Goal: Task Accomplishment & Management: Manage account settings

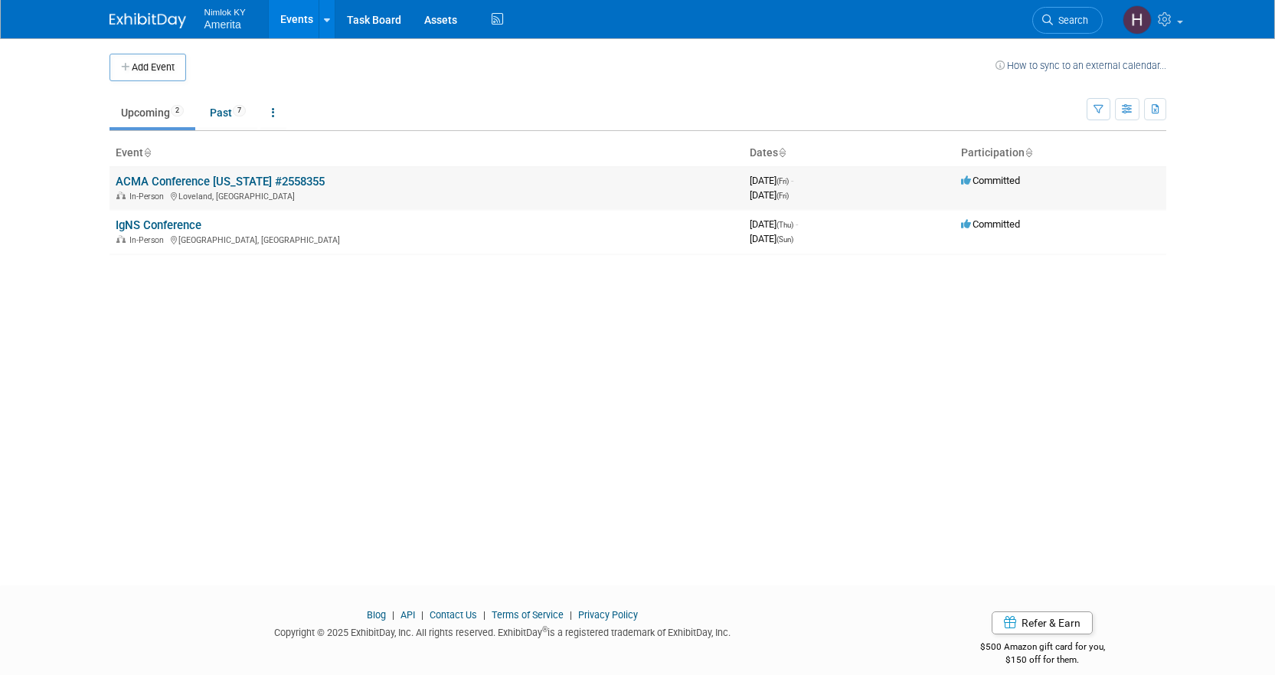
click at [220, 179] on link "ACMA Conference [US_STATE] #2558355" at bounding box center [220, 182] width 209 height 14
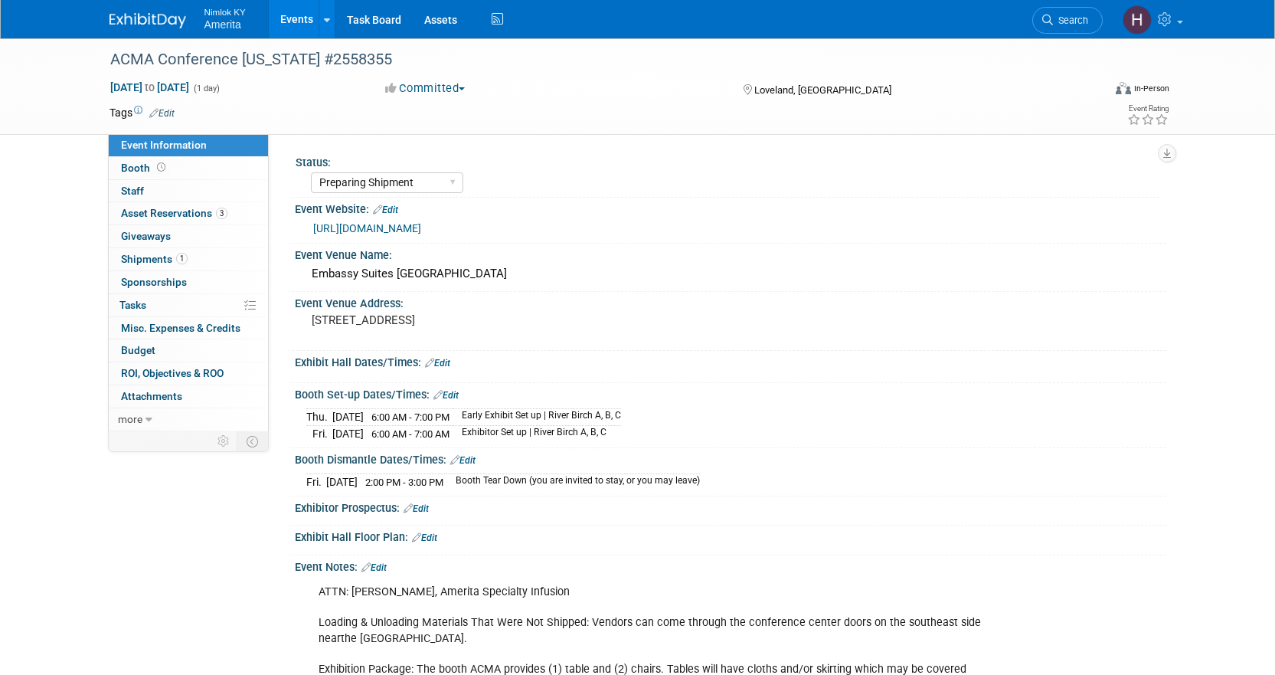
select select "Preparing Shipment"
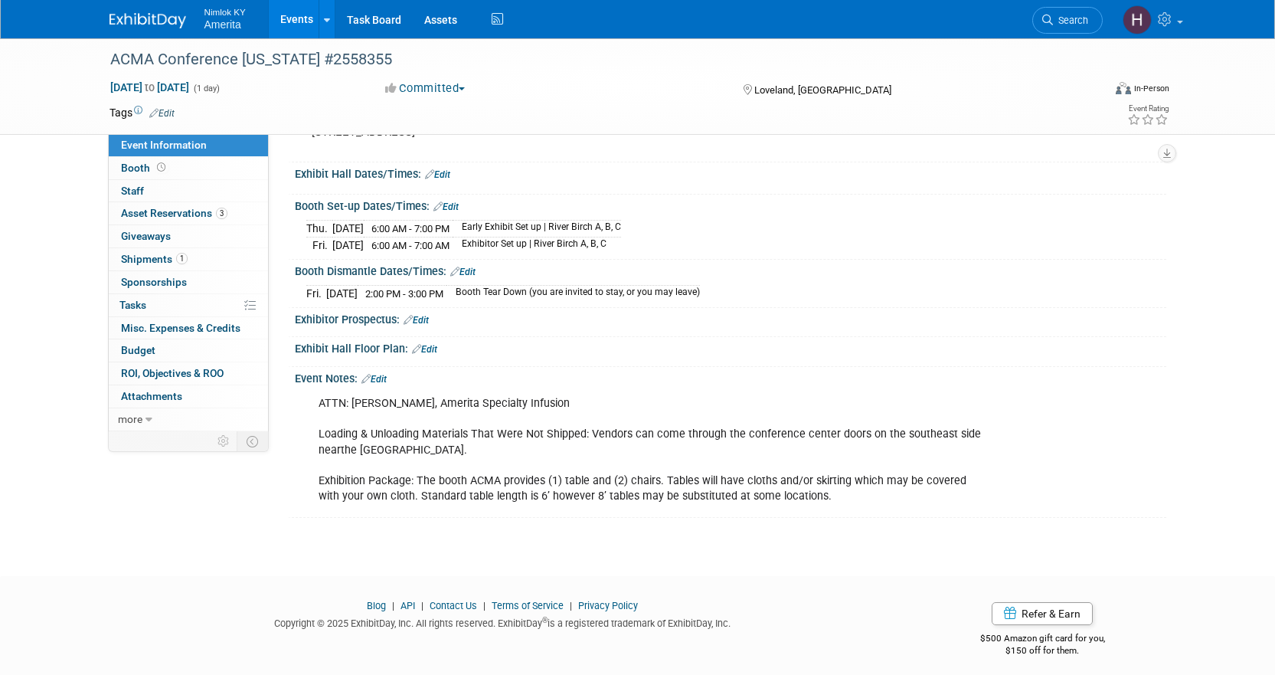
scroll to position [195, 0]
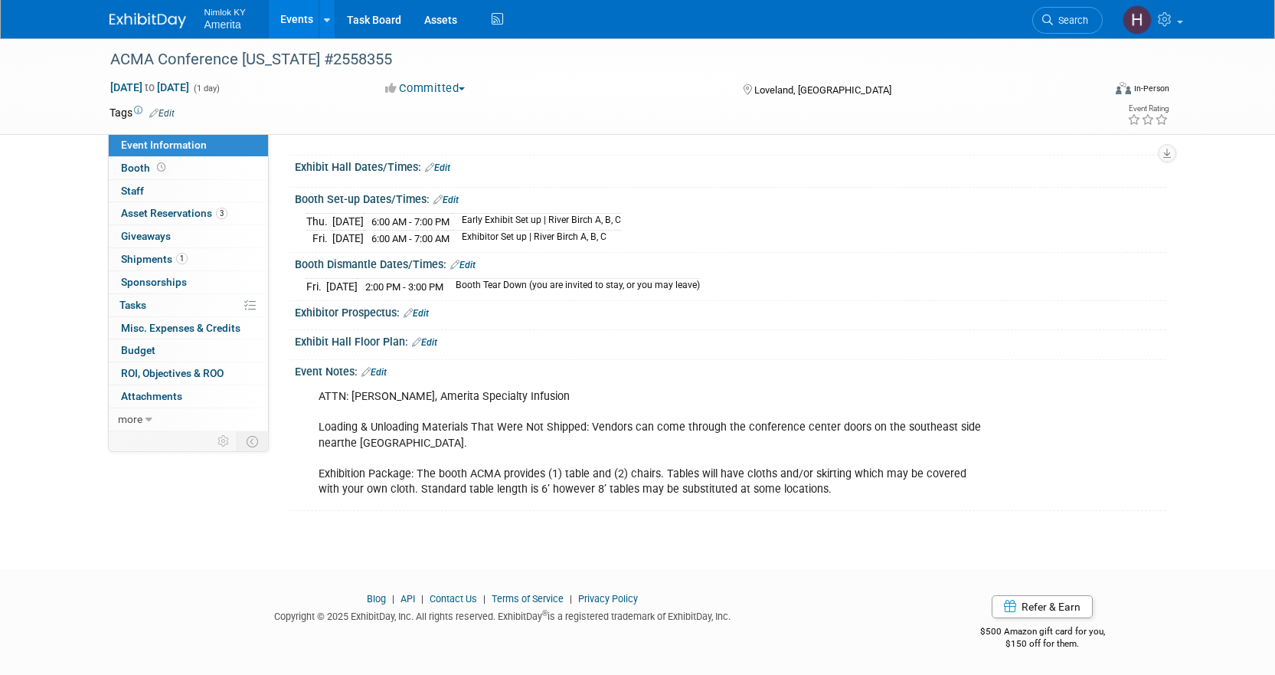
click at [381, 367] on link "Edit" at bounding box center [373, 372] width 25 height 11
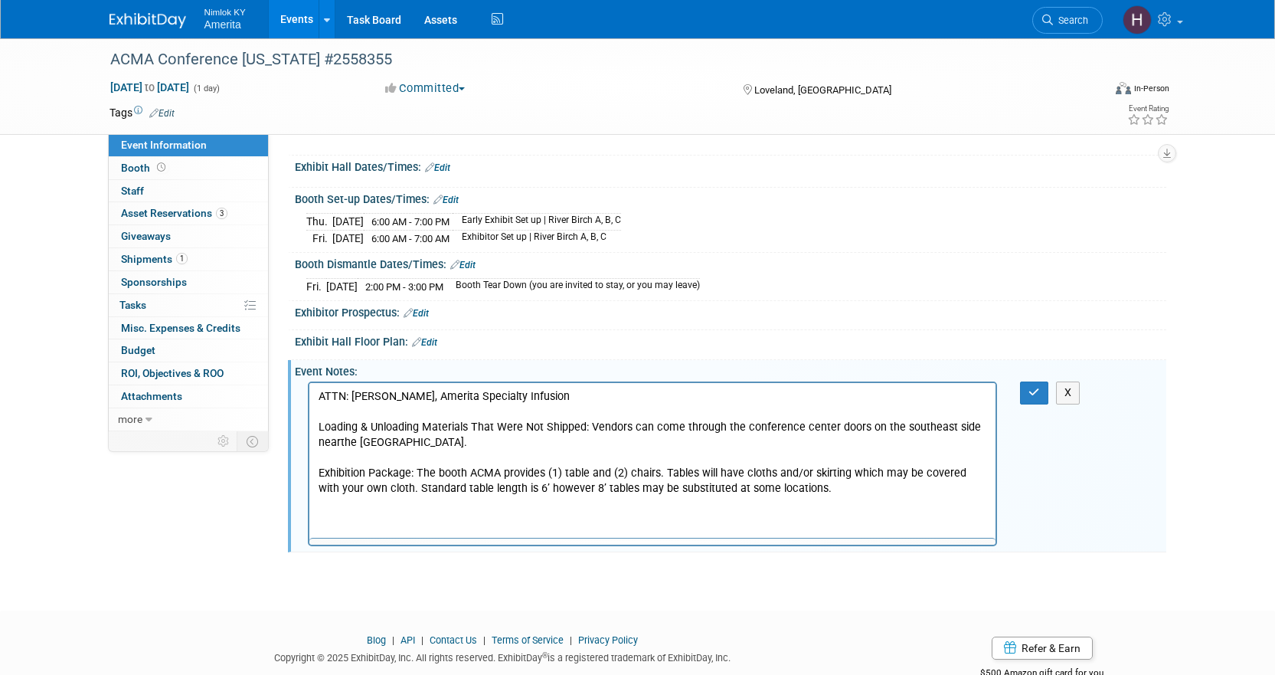
scroll to position [0, 0]
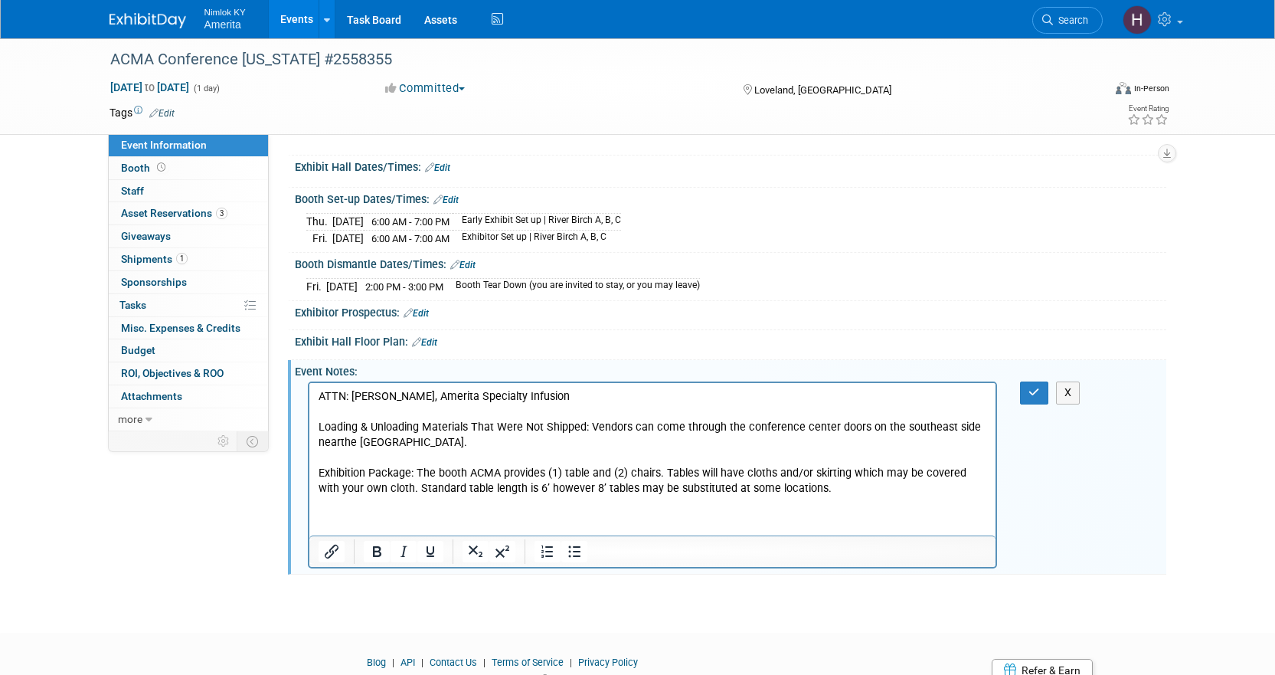
click at [812, 488] on p "ATTN: Brooke Underbrink, Amerita Specialty Infusion Loading & Unloading Materia…" at bounding box center [652, 443] width 669 height 108
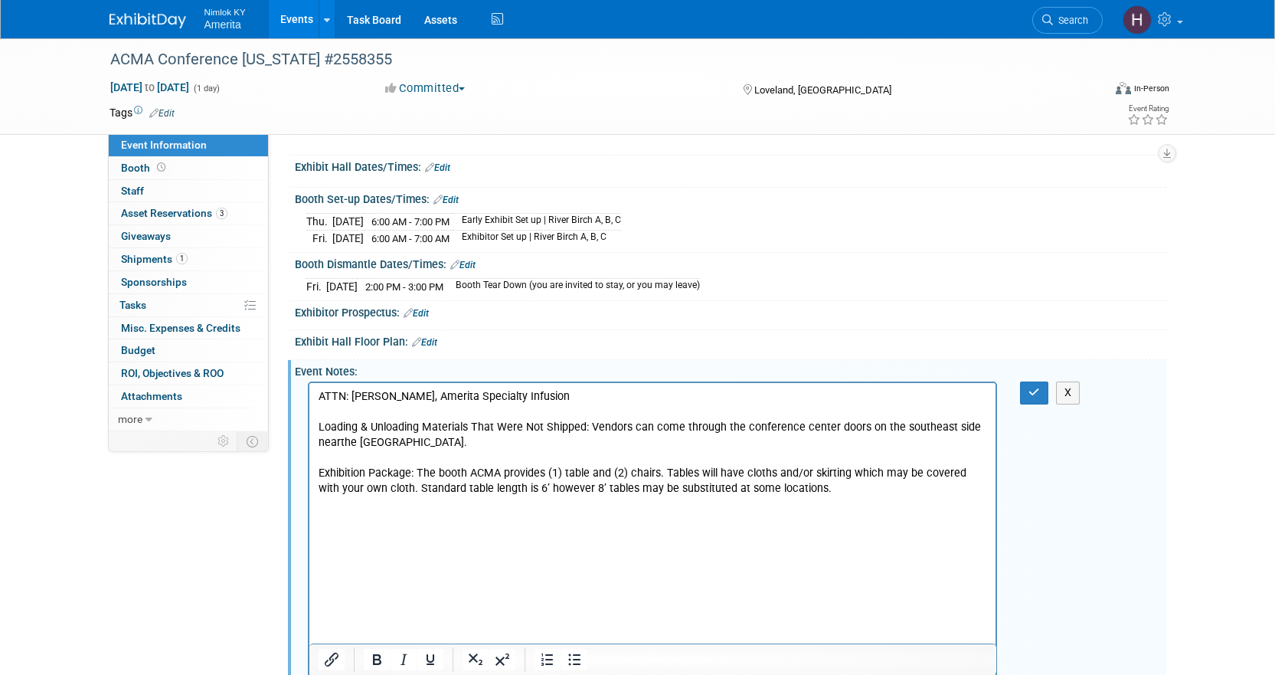
scroll to position [278, 0]
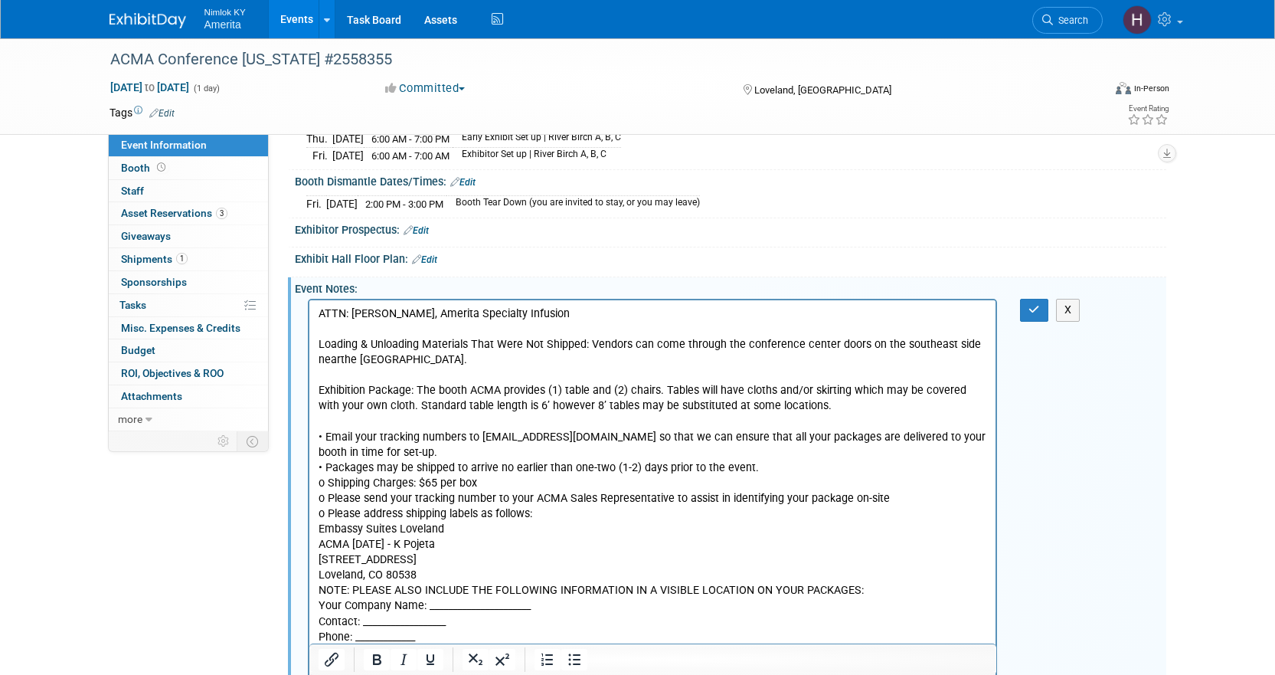
click at [320, 487] on p "• Email your tracking numbers to cunruh@acmaweb.org so that we can ensure that …" at bounding box center [652, 537] width 669 height 215
click at [328, 487] on p "• Email your tracking numbers to cunruh@acmaweb.org so that we can ensure that …" at bounding box center [652, 537] width 669 height 215
click at [325, 501] on p "• Email your tracking numbers to cunruh@acmaweb.org so that we can ensure that …" at bounding box center [652, 537] width 669 height 215
click at [325, 511] on p "• Email your tracking numbers to cunruh@acmaweb.org so that we can ensure that …" at bounding box center [652, 537] width 669 height 215
click at [544, 511] on p "• Email your tracking numbers to cunruh@acmaweb.org so that we can ensure that …" at bounding box center [652, 537] width 669 height 215
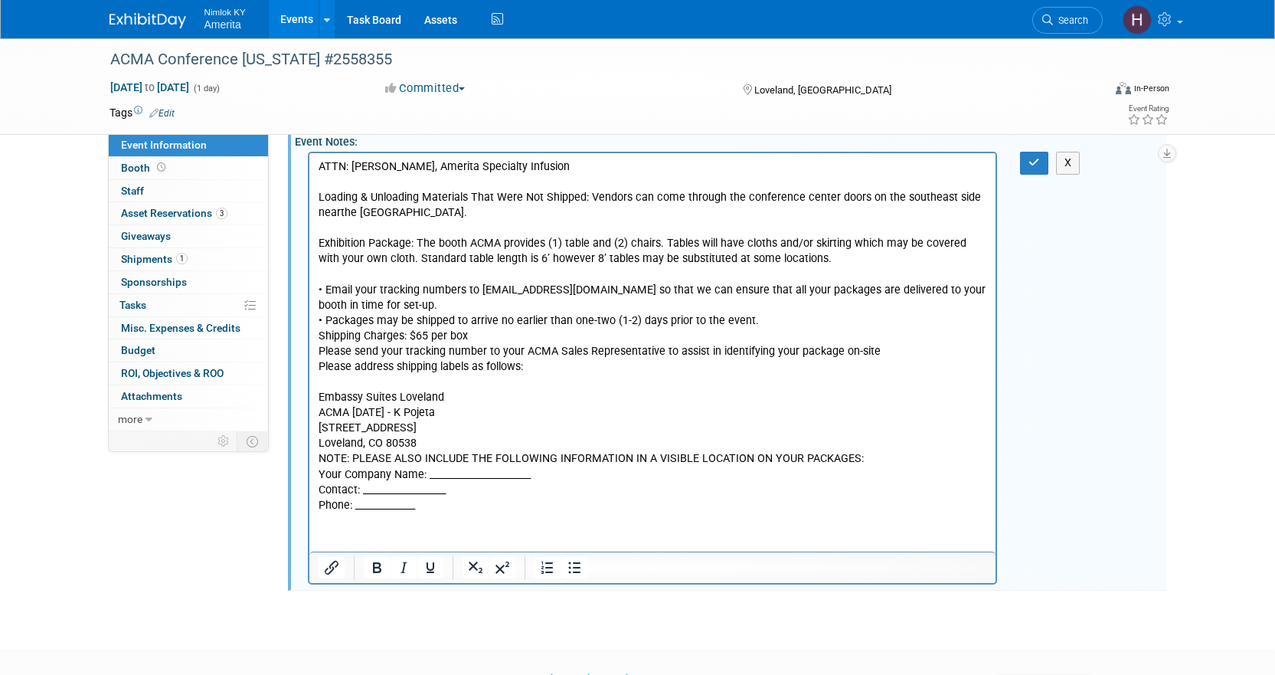
scroll to position [431, 0]
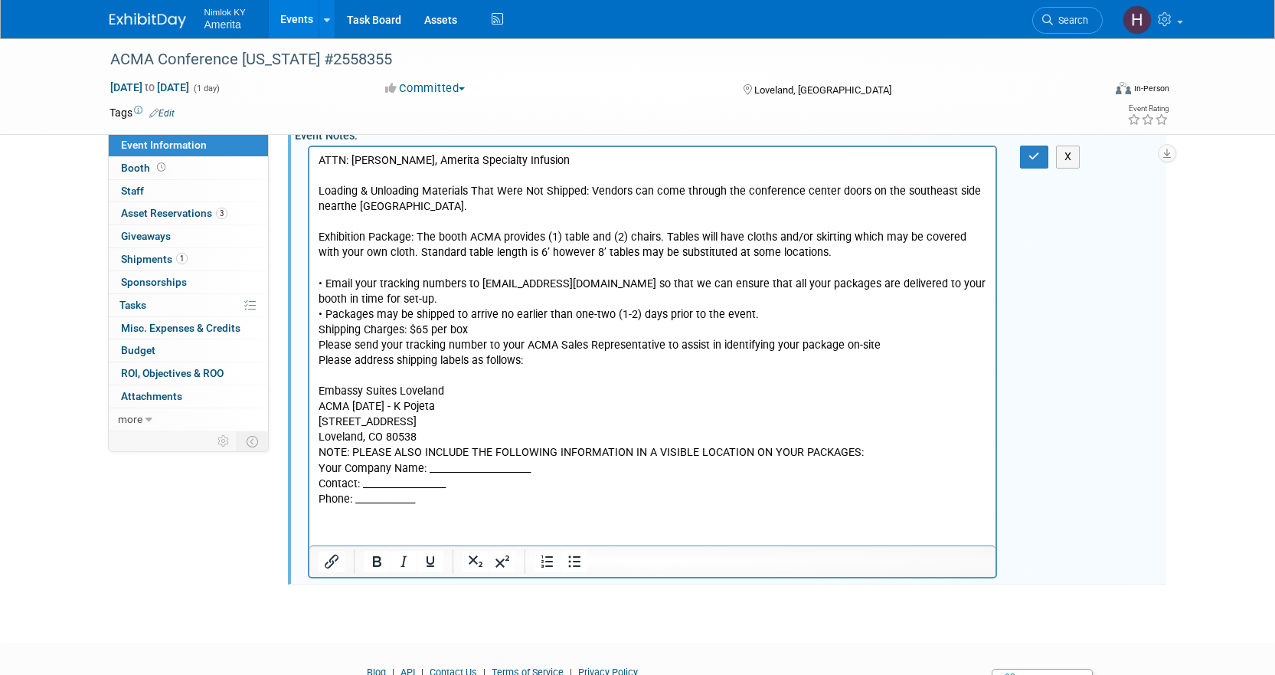
click at [443, 439] on p "Embassy Suites Loveland ACMA 9/18/25 - K Pojeta 4705 Clydesdale Parkway Lovelan…" at bounding box center [652, 437] width 669 height 139
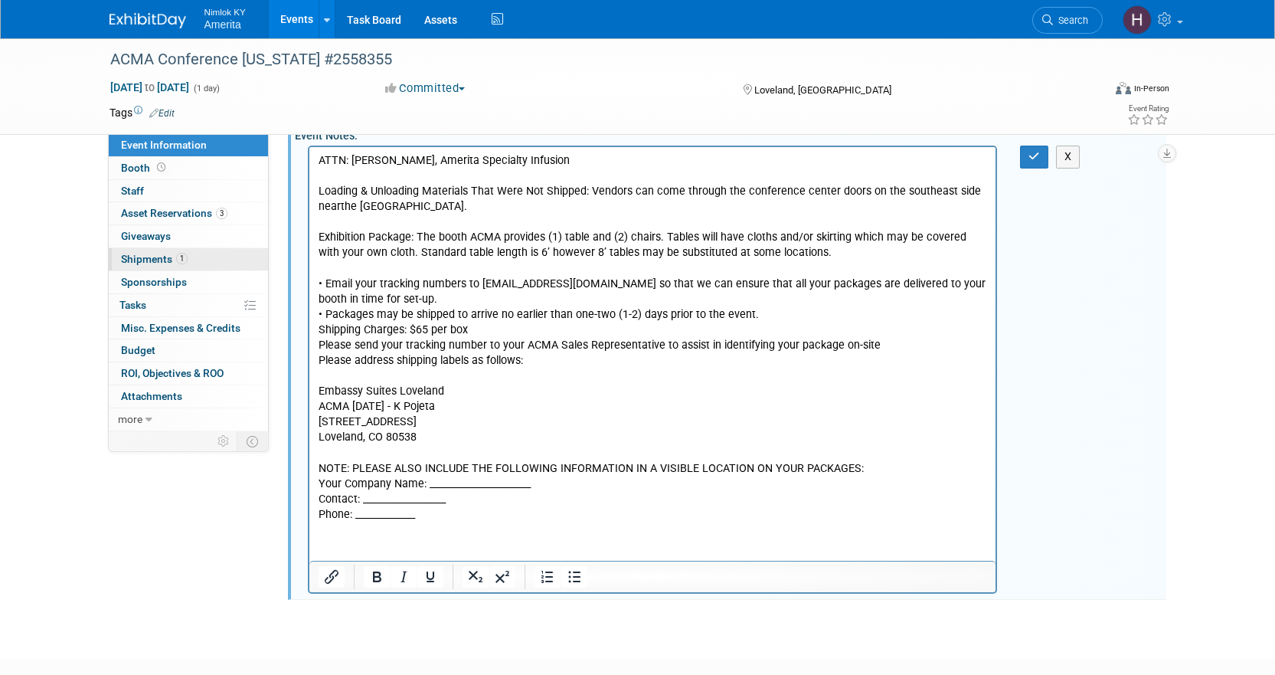
click at [191, 256] on link "1 Shipments 1" at bounding box center [188, 259] width 159 height 22
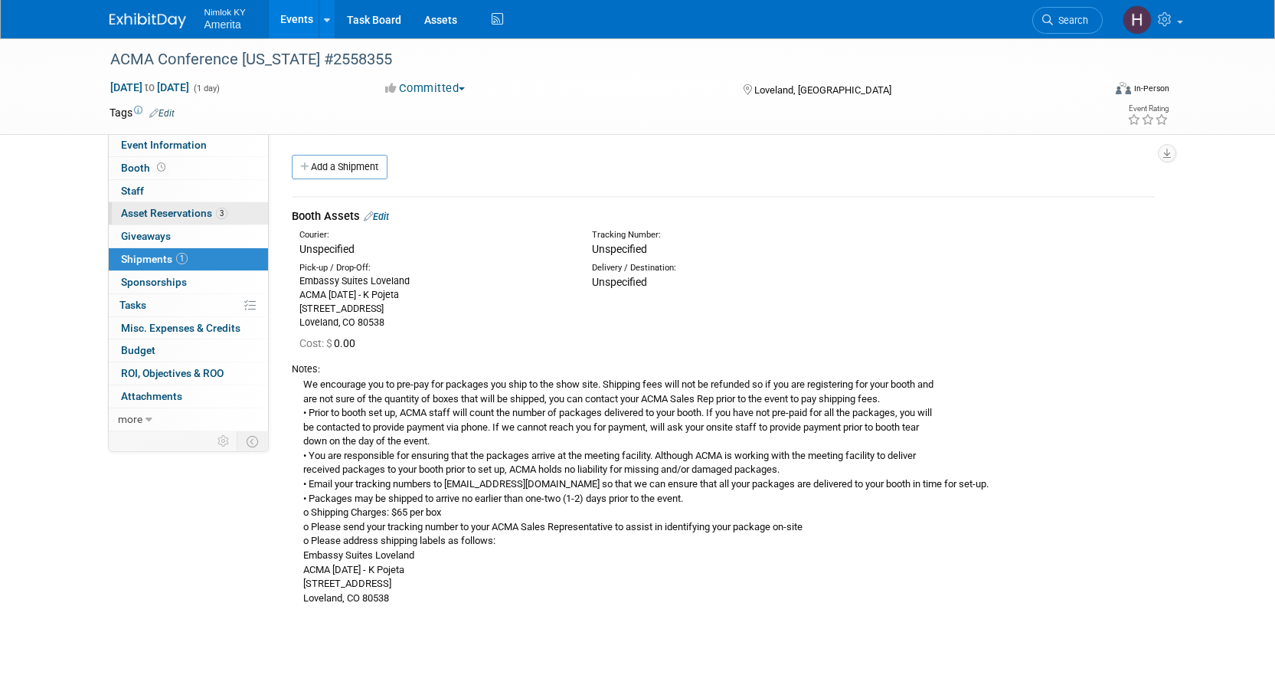
click at [168, 205] on link "3 Asset Reservations 3" at bounding box center [188, 213] width 159 height 22
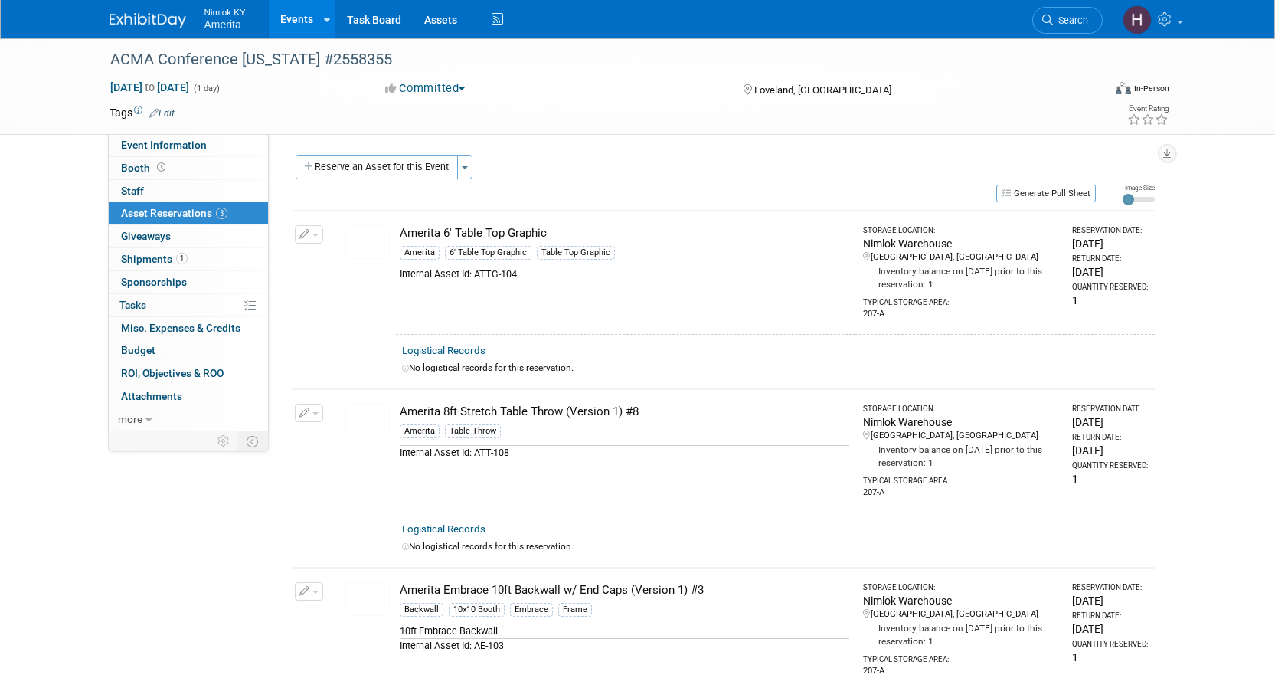
scroll to position [77, 0]
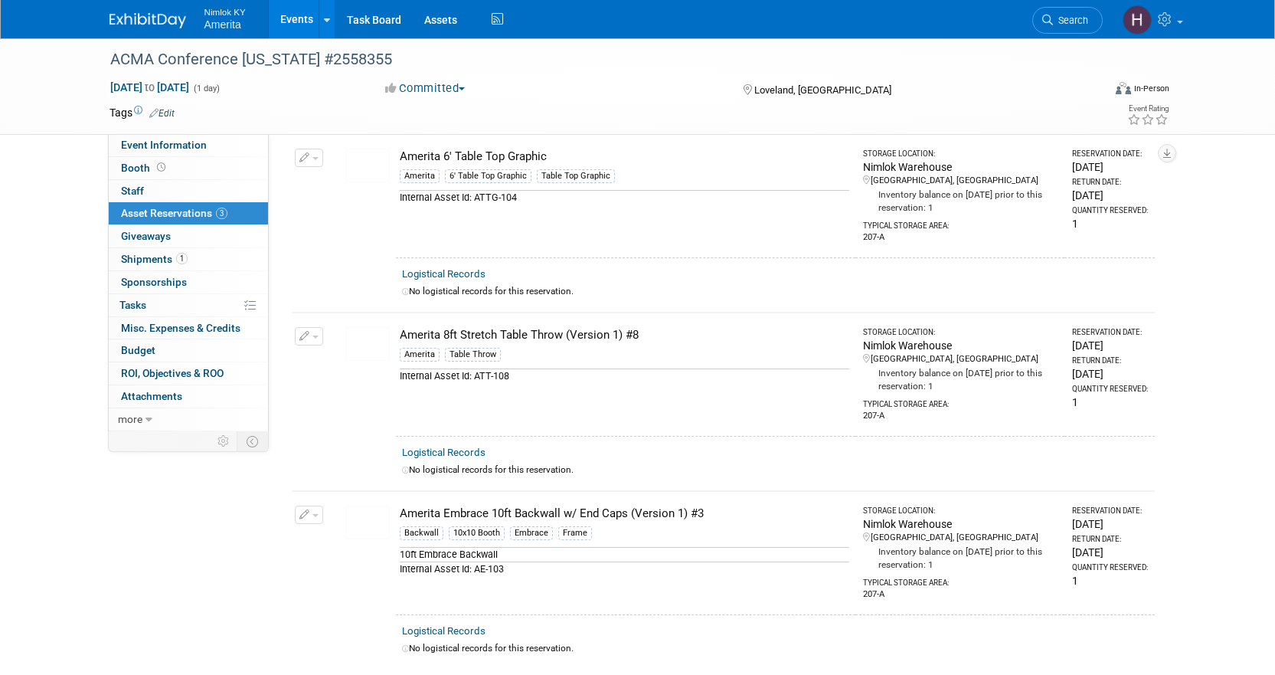
click at [318, 517] on button "button" at bounding box center [309, 514] width 28 height 18
click at [355, 590] on span "Cancel Reservation" at bounding box center [374, 586] width 98 height 12
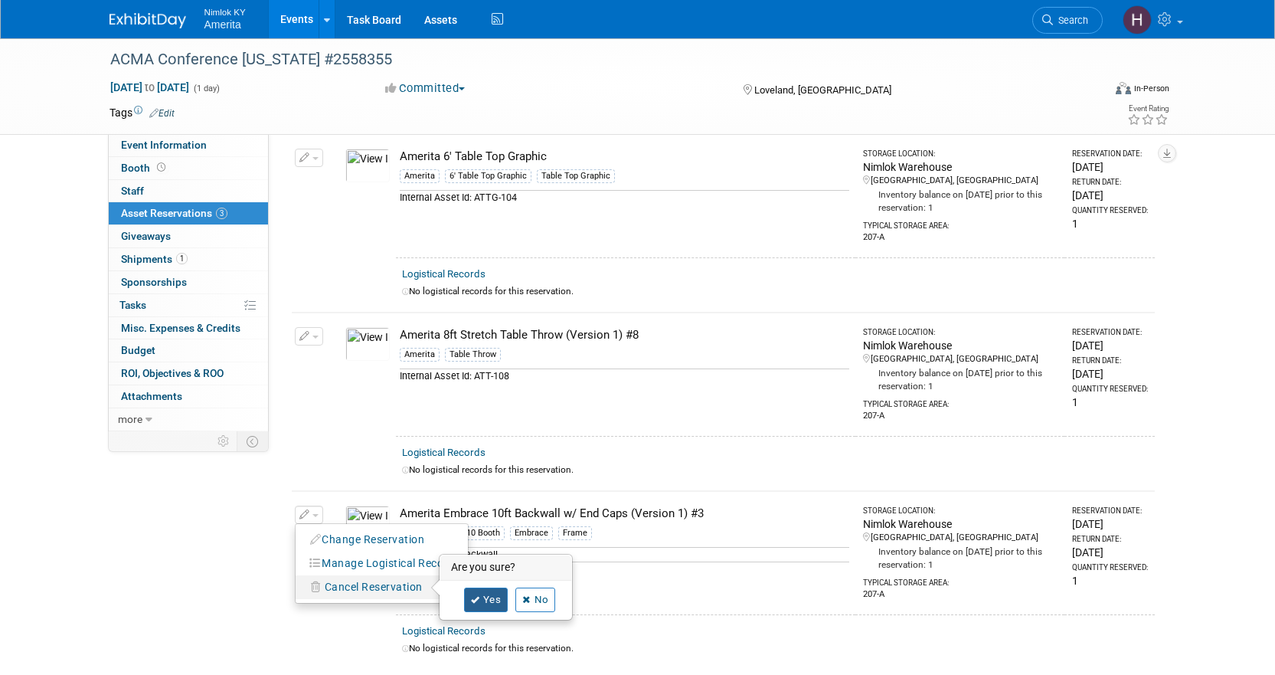
click at [484, 591] on link "Yes" at bounding box center [486, 599] width 44 height 24
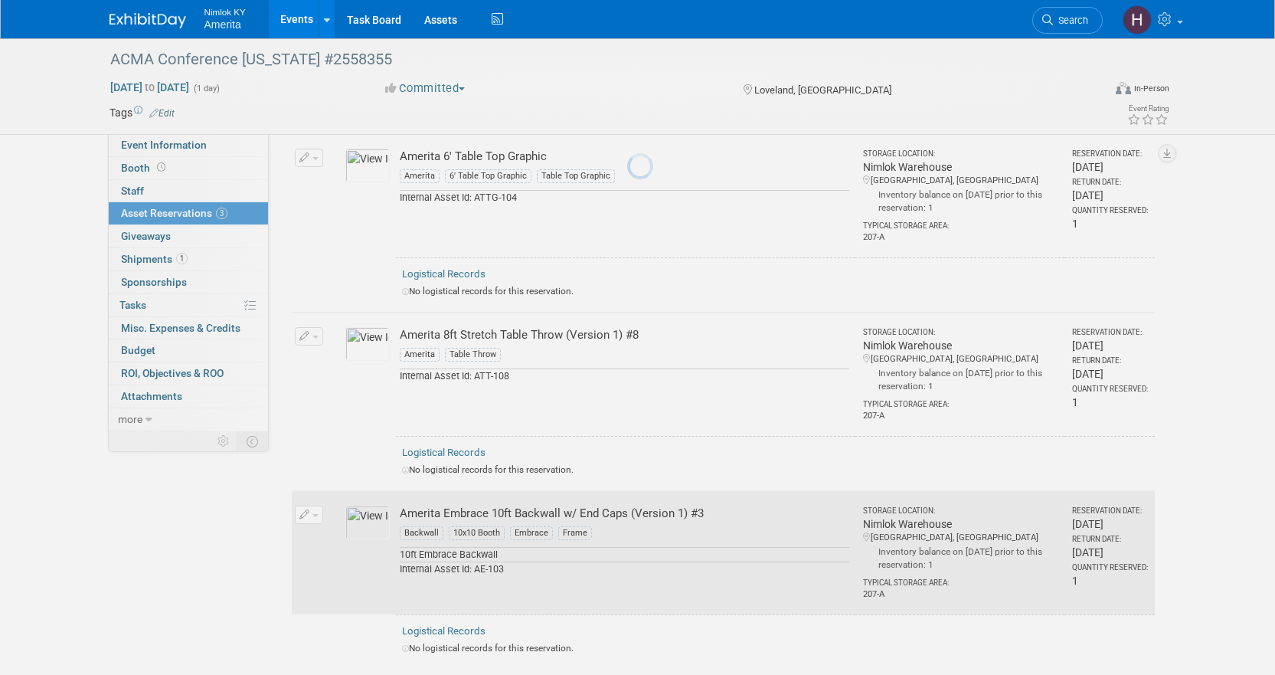
scroll to position [56, 0]
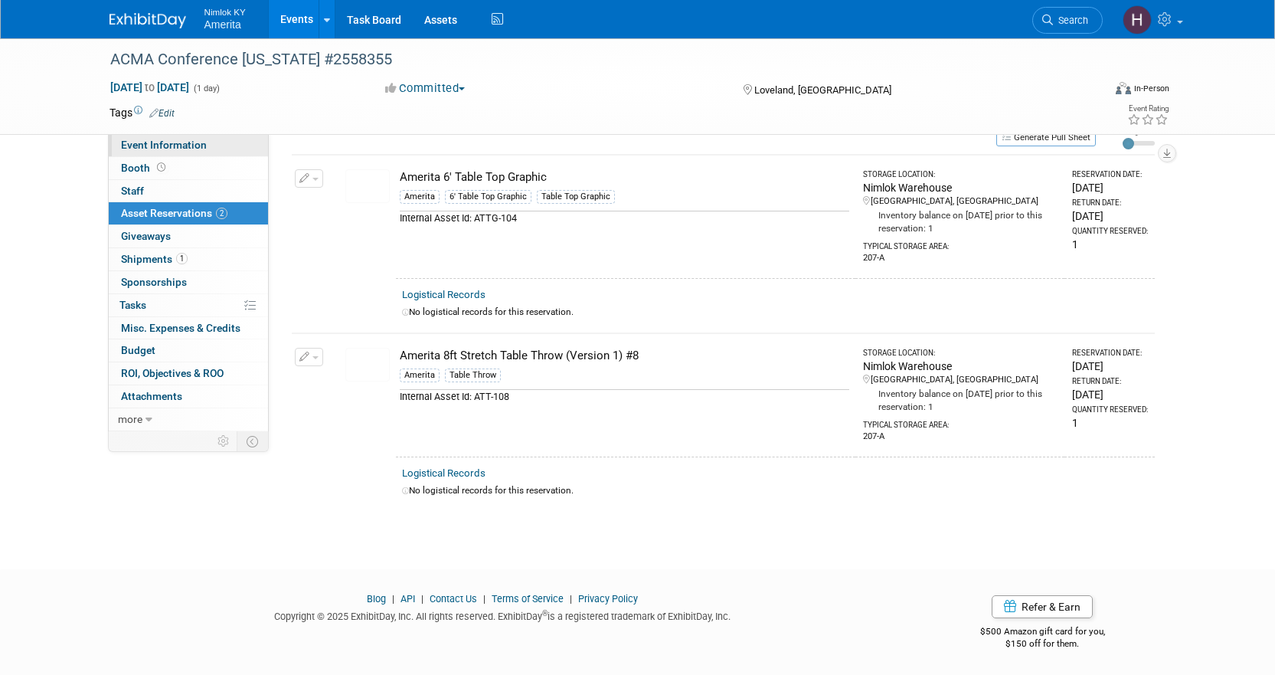
click at [203, 146] on span "Event Information" at bounding box center [164, 145] width 86 height 12
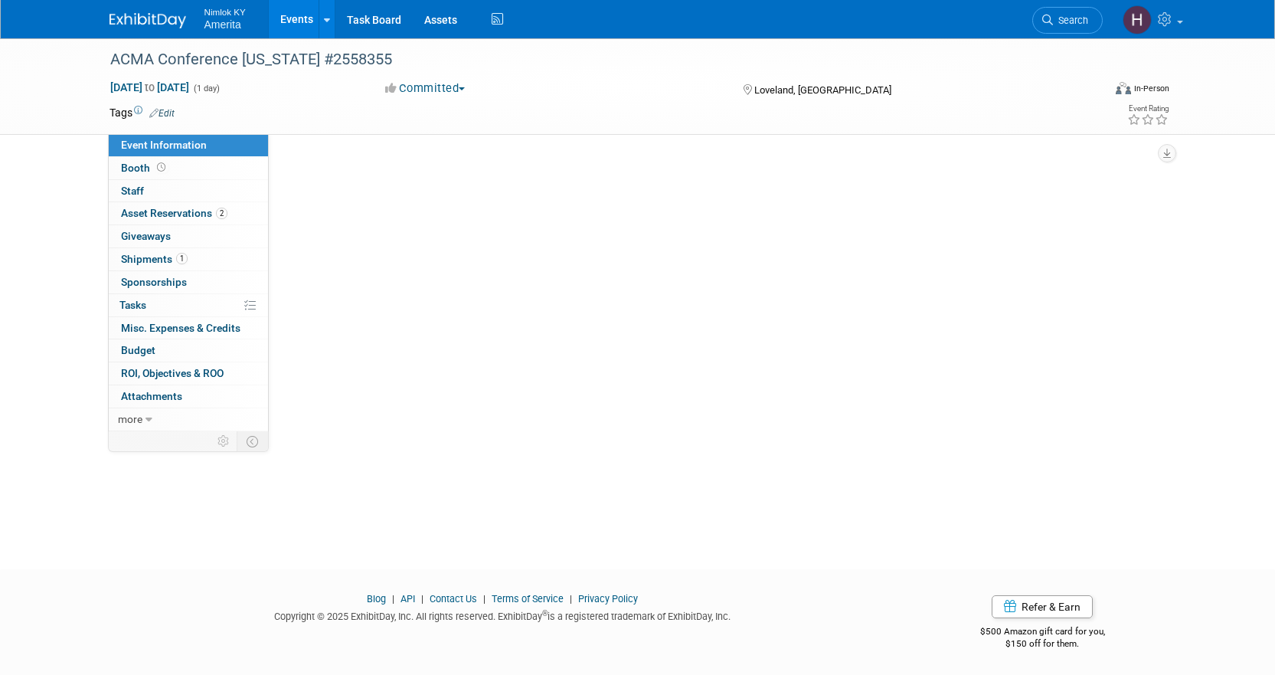
scroll to position [0, 0]
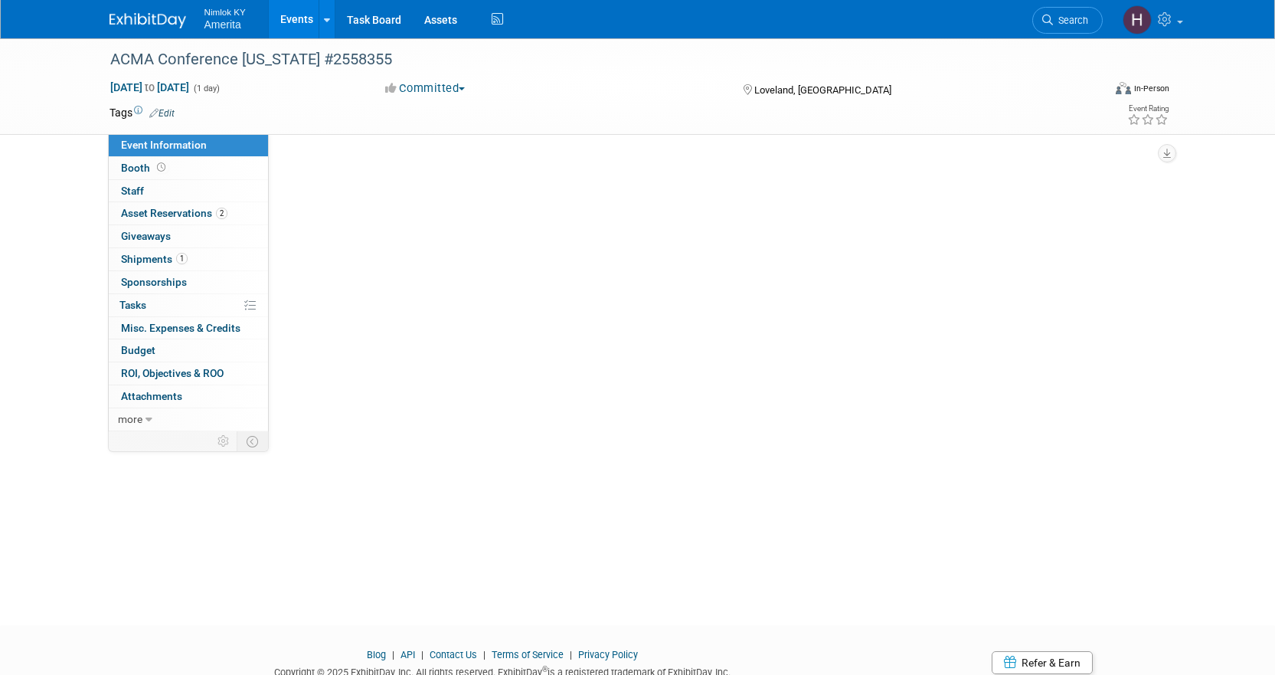
select select "Preparing Shipment"
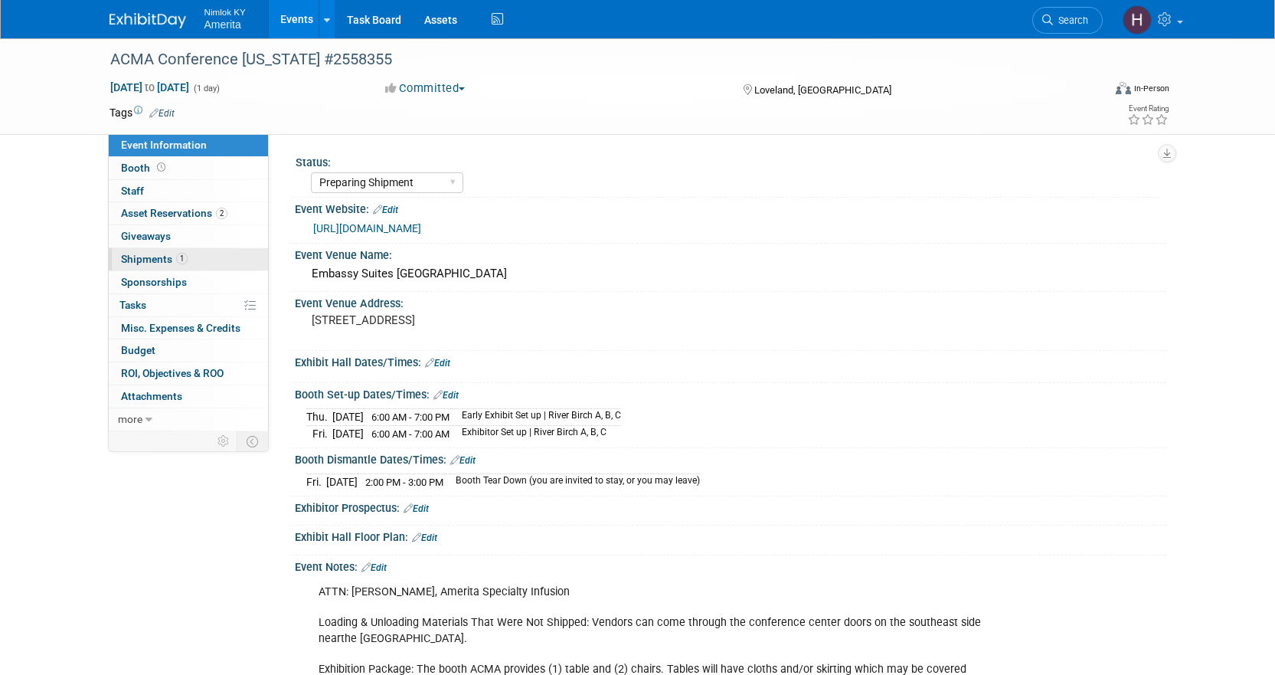
click at [203, 258] on link "1 Shipments 1" at bounding box center [188, 259] width 159 height 22
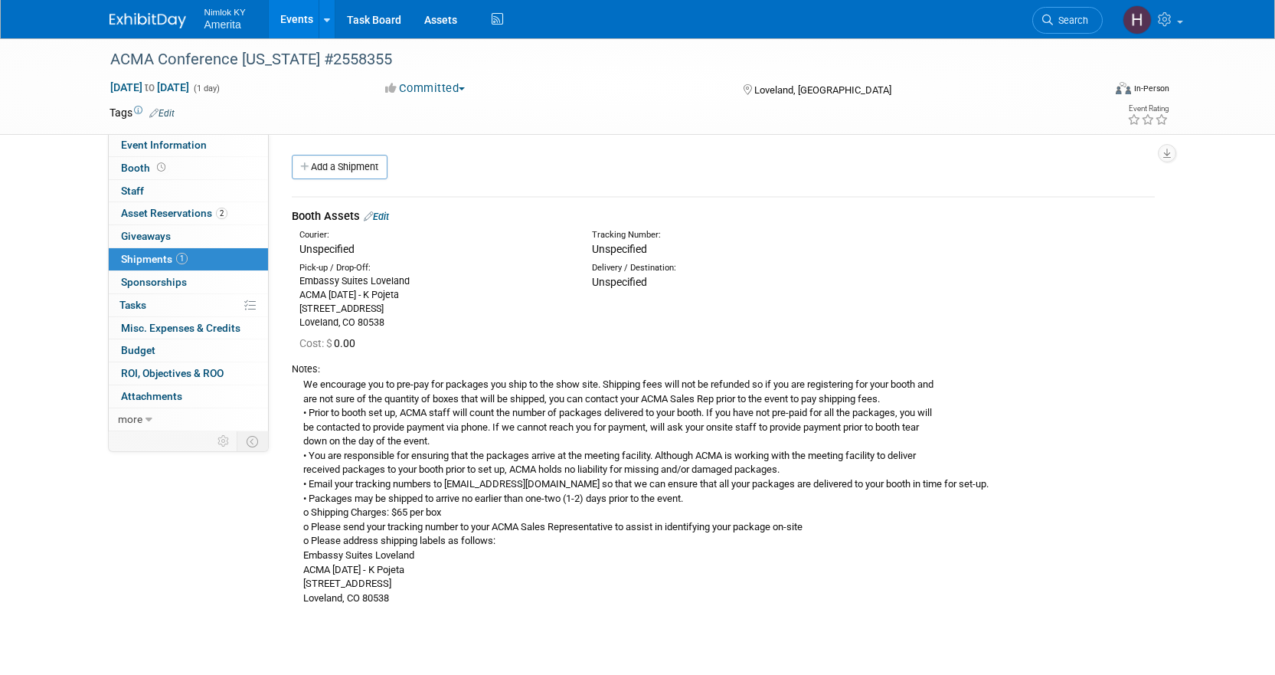
click at [519, 548] on div "We encourage you to pre-pay for packages you ship to the show site. Shipping fe…" at bounding box center [723, 491] width 863 height 230
click at [183, 150] on span "Event Information" at bounding box center [164, 145] width 86 height 12
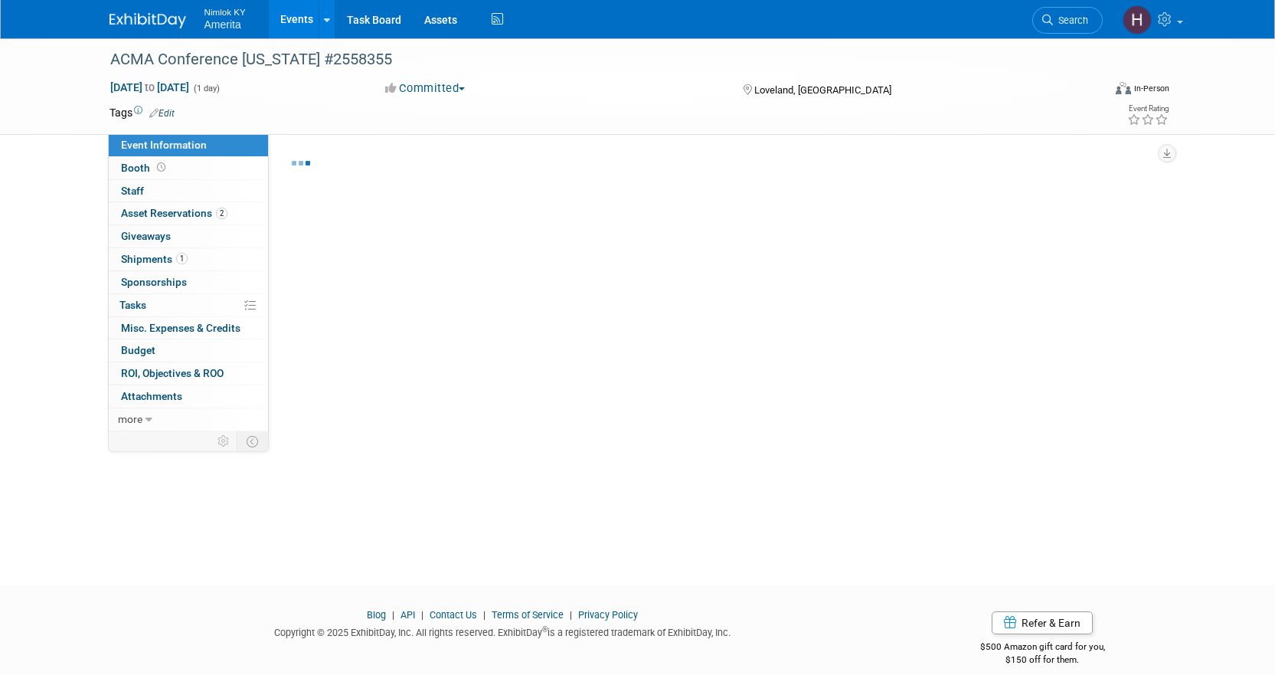
select select "Preparing Shipment"
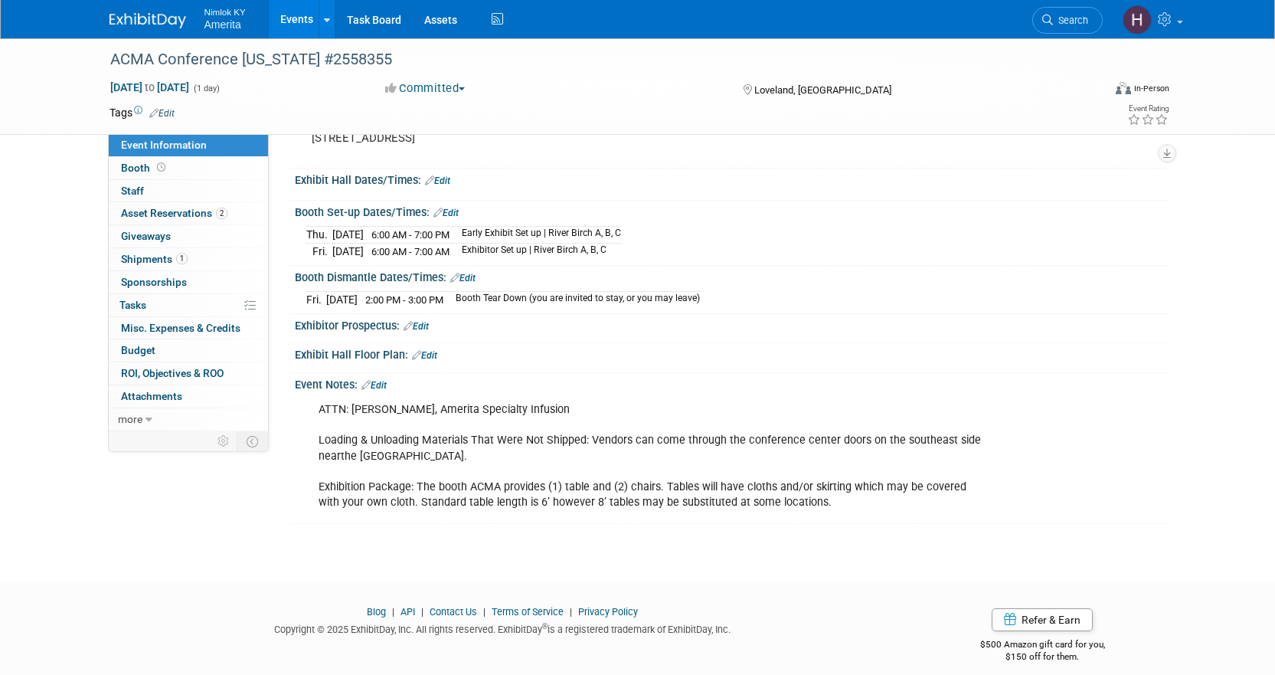
scroll to position [195, 0]
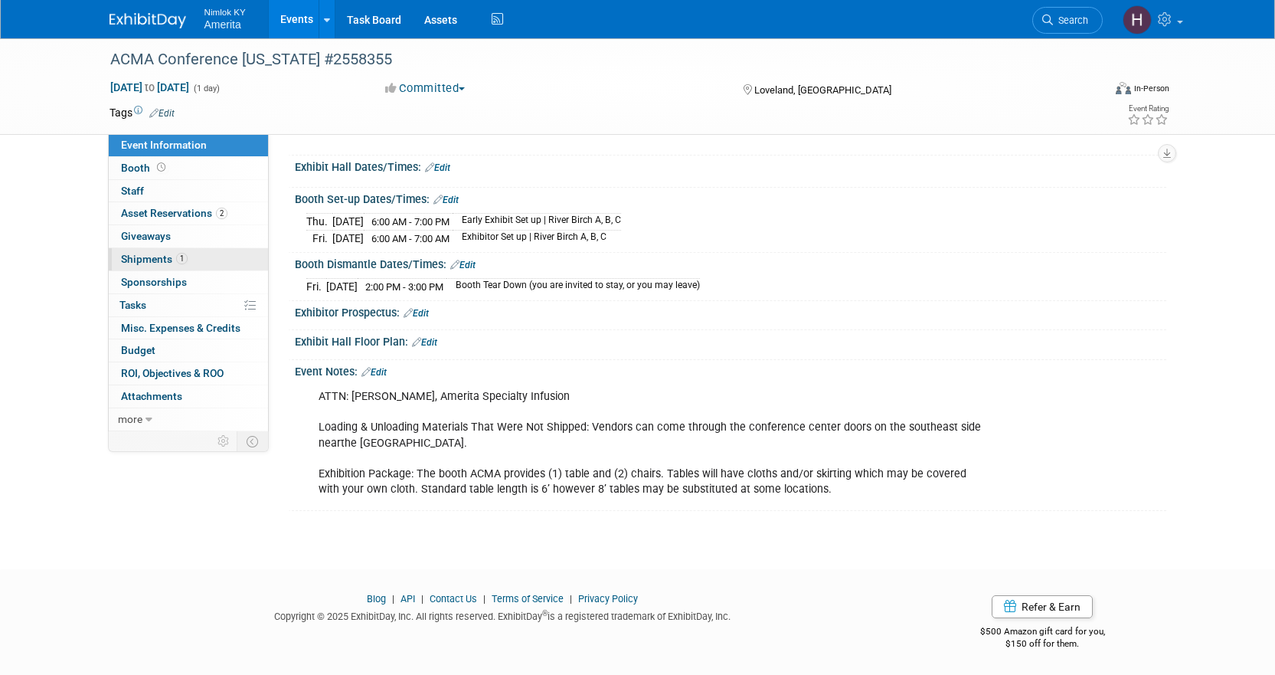
click at [145, 257] on span "Shipments 1" at bounding box center [154, 259] width 67 height 12
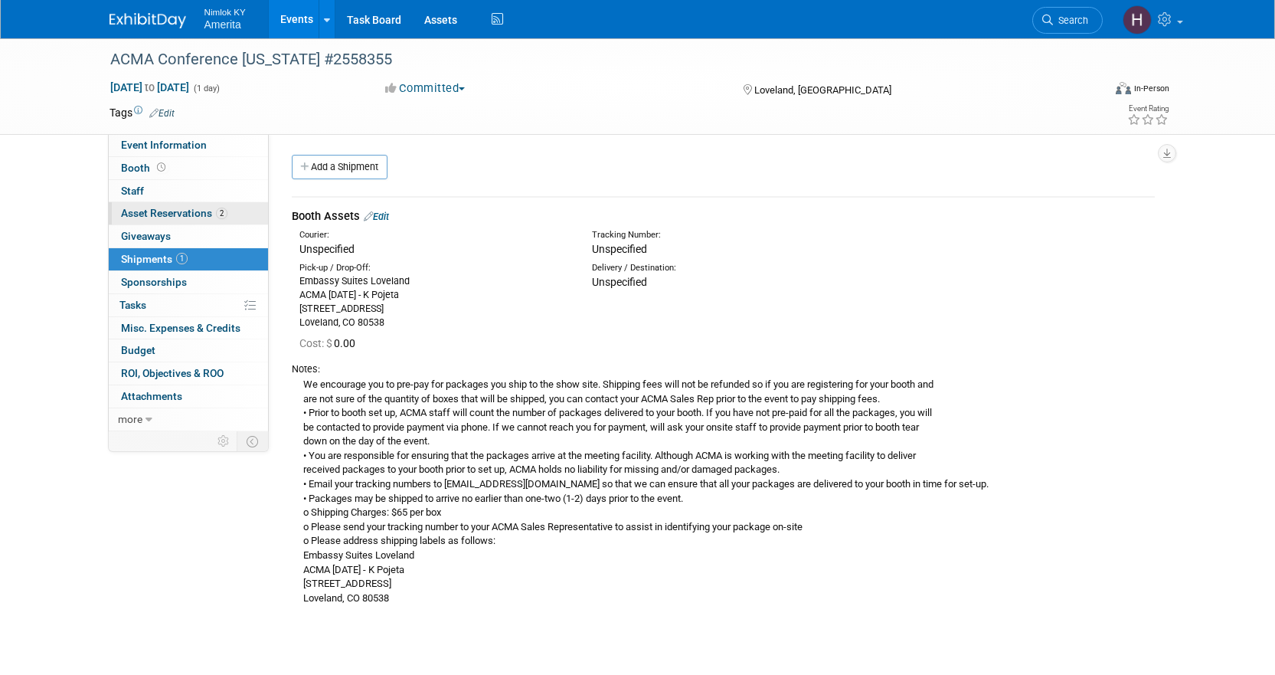
click at [150, 213] on span "Asset Reservations 2" at bounding box center [174, 213] width 106 height 12
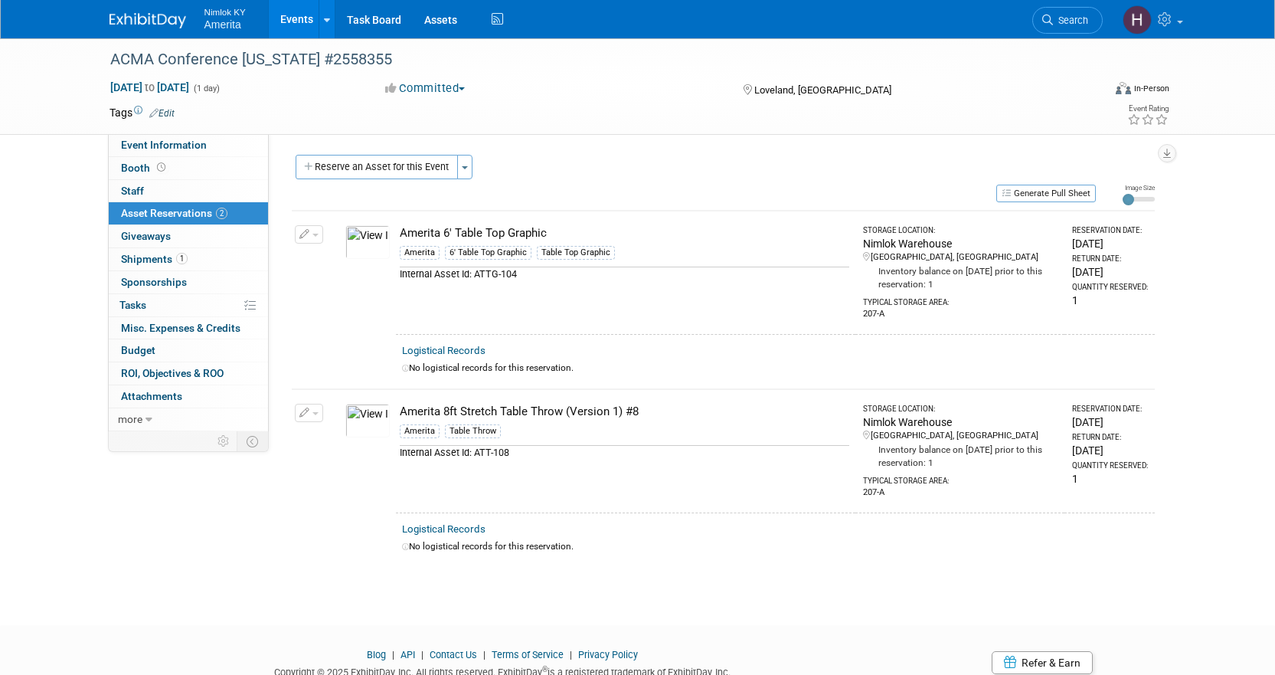
click at [366, 247] on img at bounding box center [367, 242] width 44 height 34
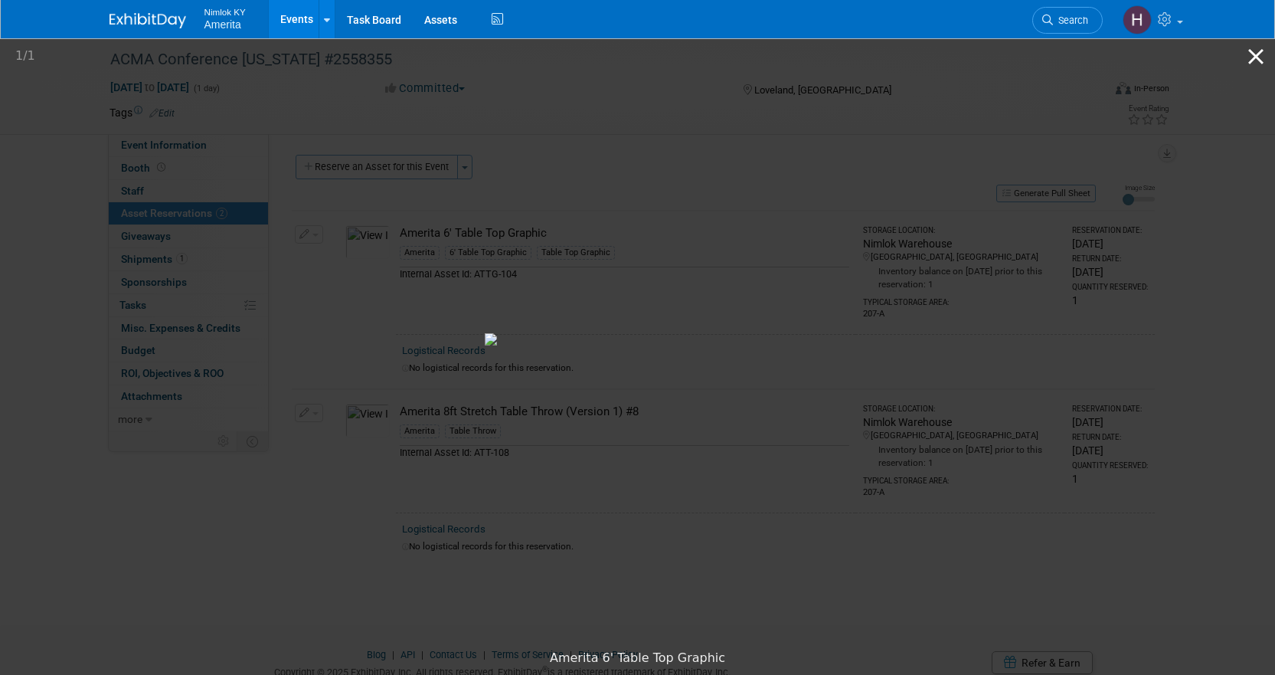
click at [1247, 55] on button "Close gallery" at bounding box center [1255, 56] width 38 height 36
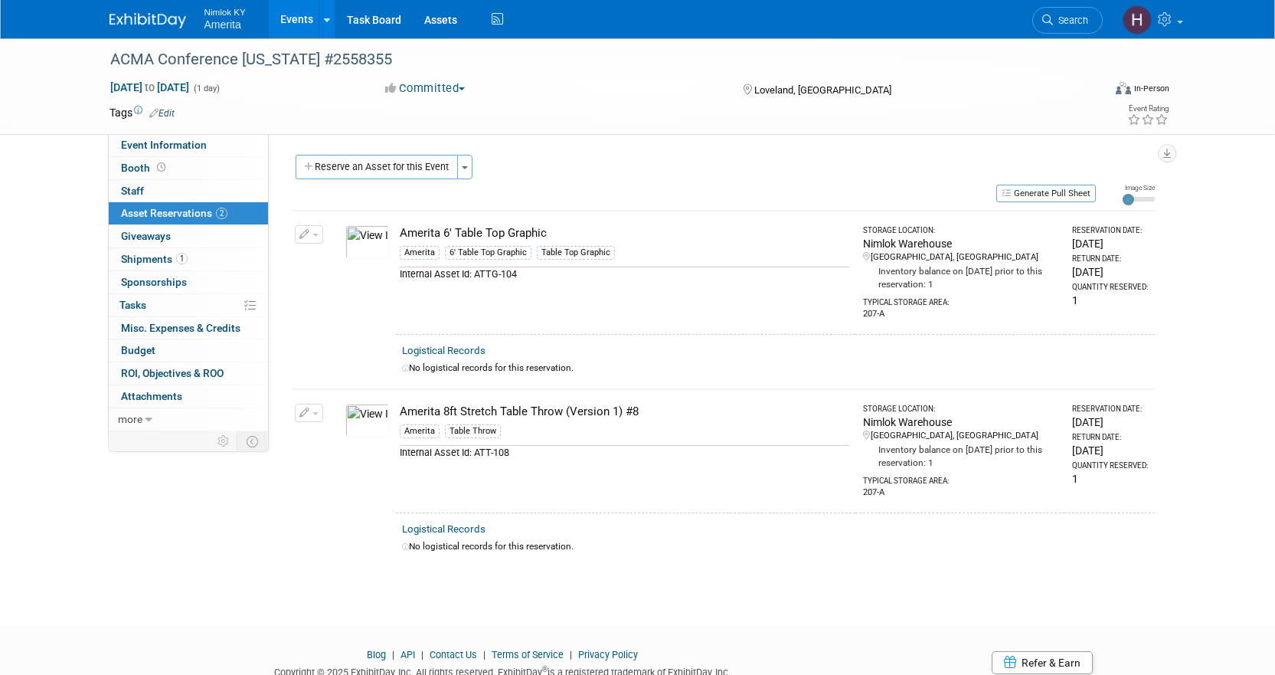
click at [358, 416] on img at bounding box center [367, 420] width 44 height 34
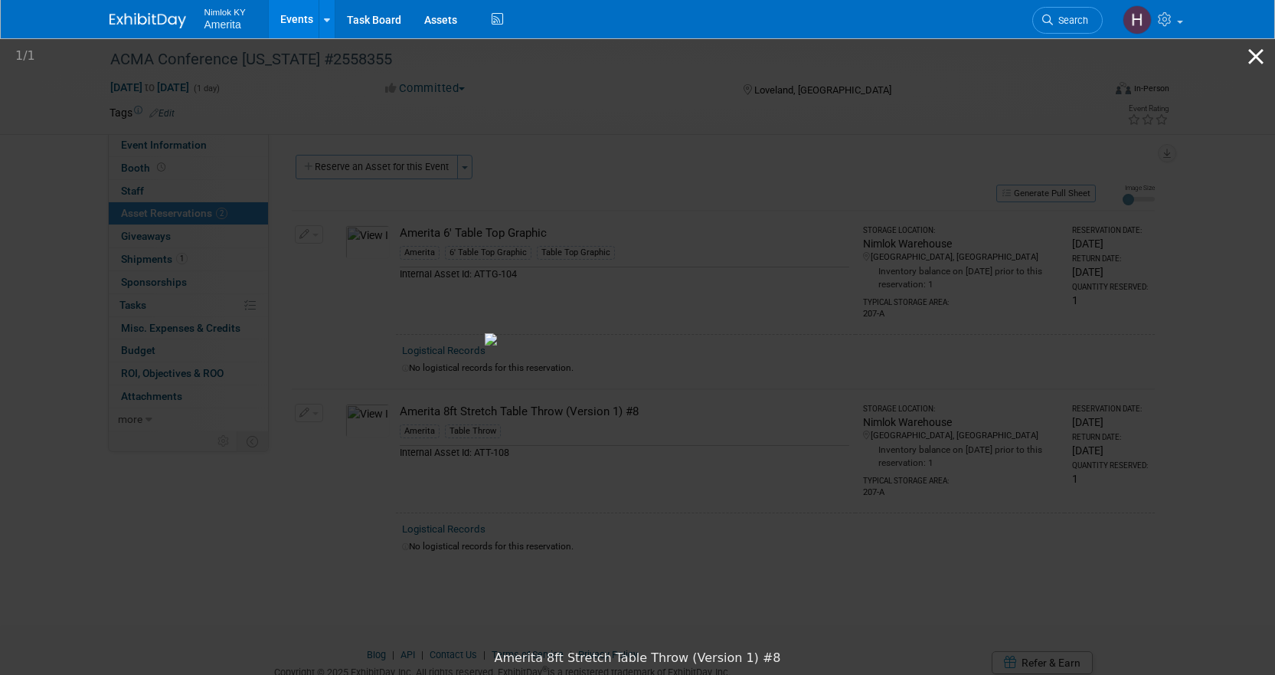
click at [1251, 60] on button "Close gallery" at bounding box center [1255, 56] width 38 height 36
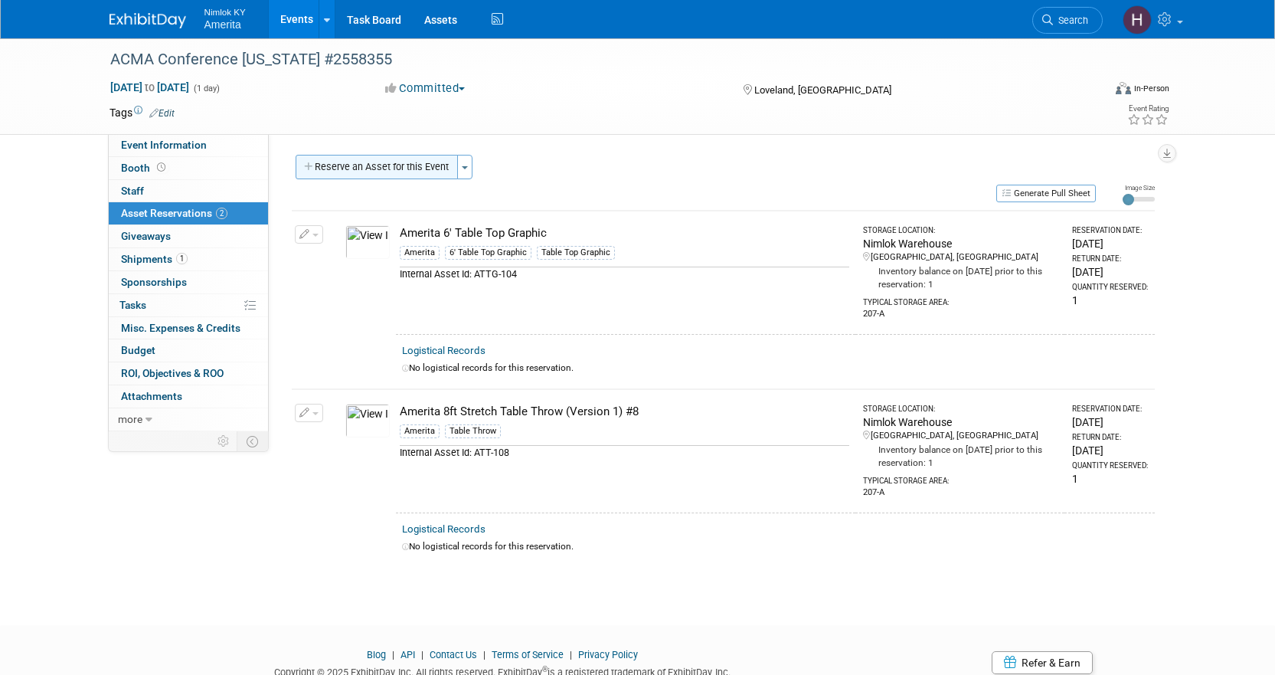
click at [438, 172] on button "Reserve an Asset for this Event" at bounding box center [377, 167] width 162 height 24
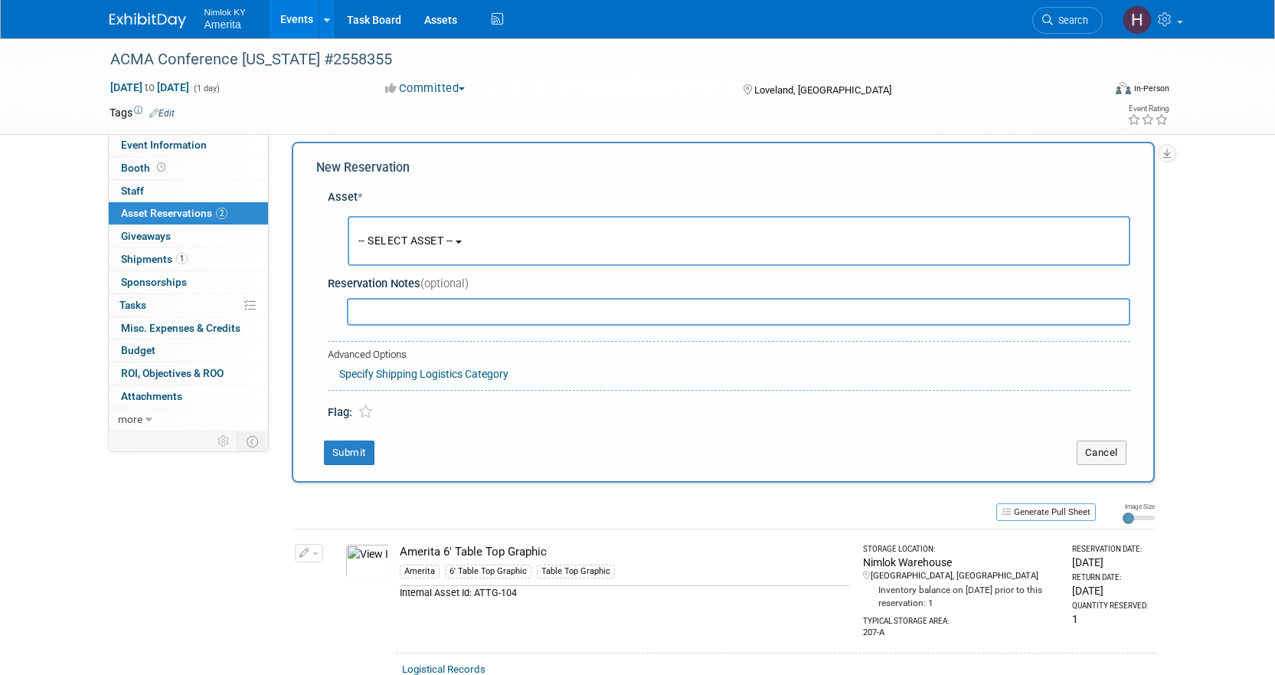
scroll to position [15, 0]
click at [432, 260] on button "-- SELECT ASSET --" at bounding box center [739, 239] width 782 height 50
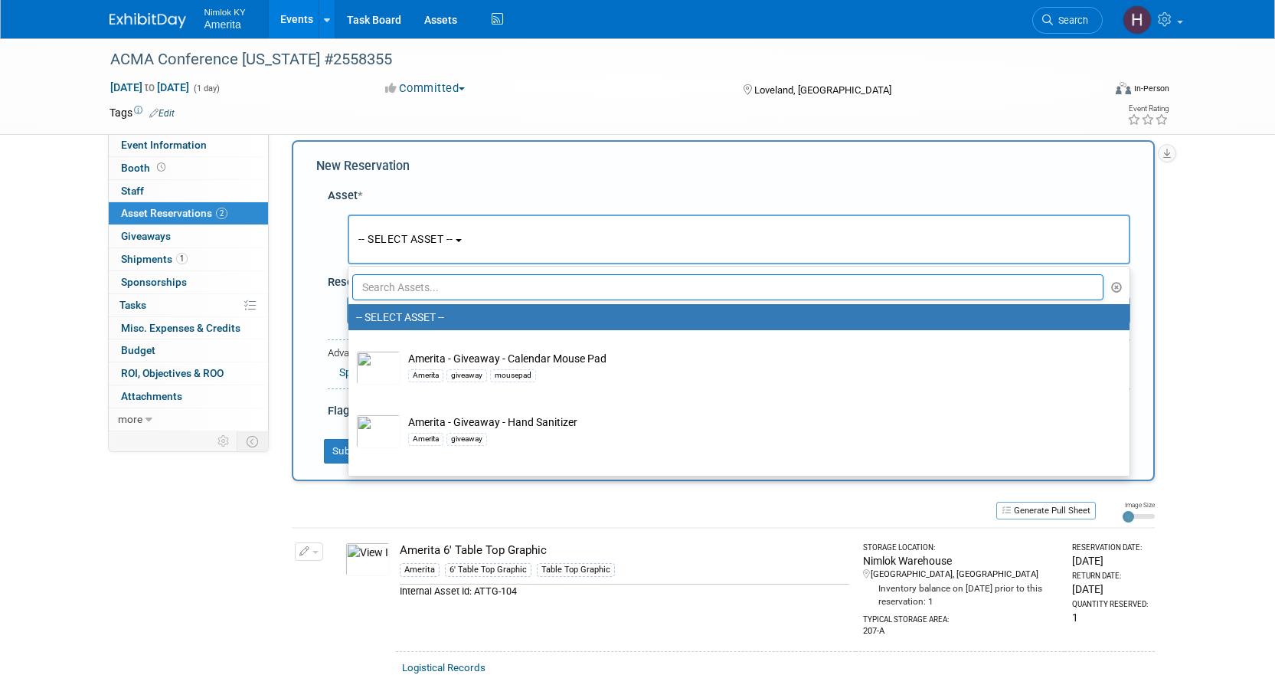
click at [519, 287] on input "text" at bounding box center [728, 287] width 752 height 26
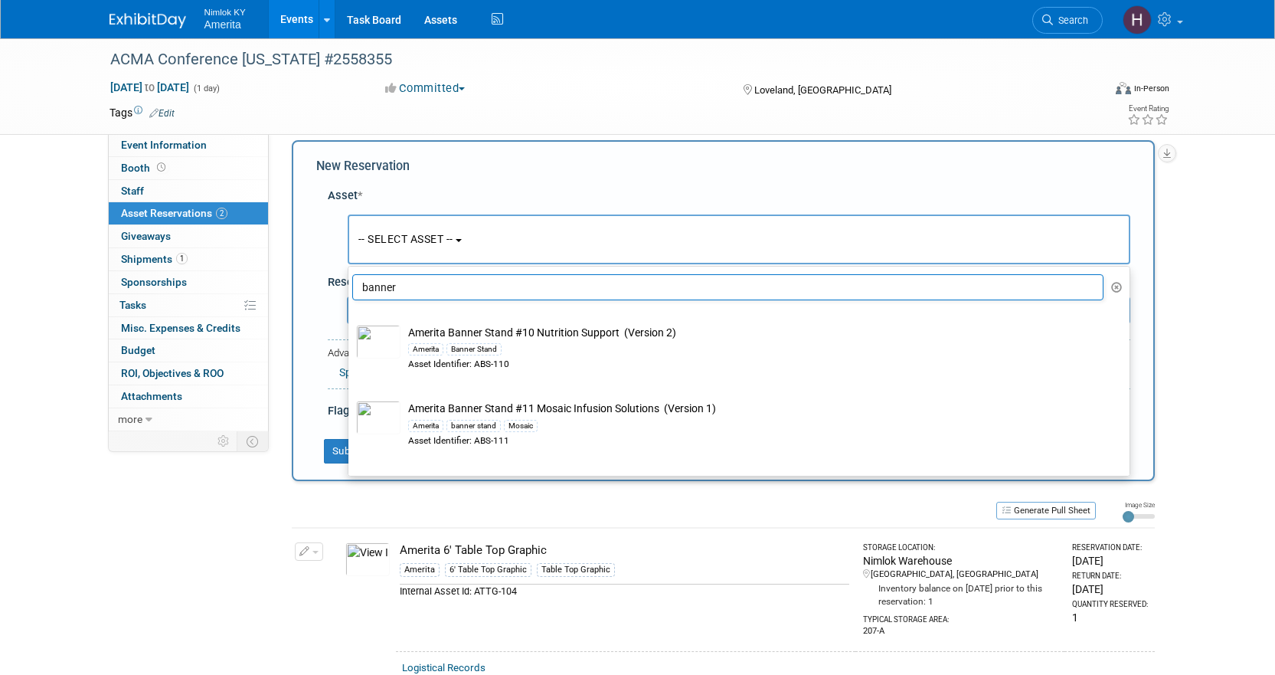
type input "banner"
click at [143, 257] on span "Shipments 1" at bounding box center [154, 259] width 67 height 12
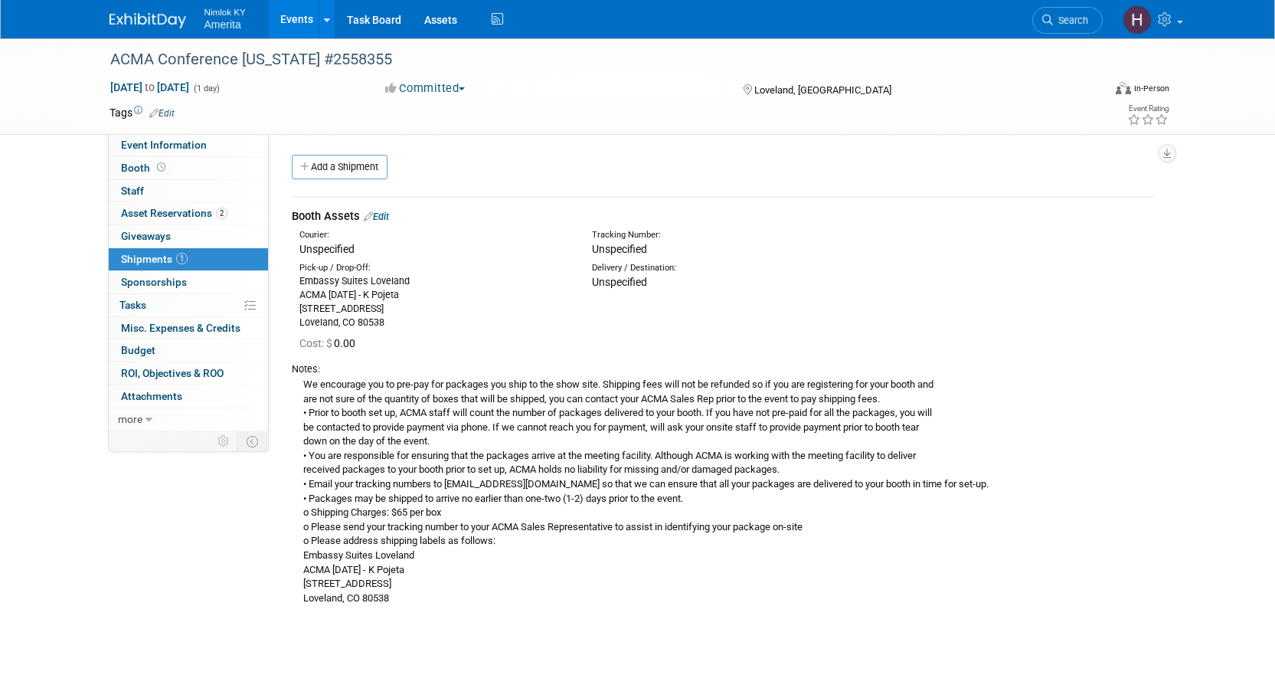
drag, startPoint x: 410, startPoint y: 321, endPoint x: 292, endPoint y: 284, distance: 122.8
click at [292, 284] on div "Pick-up / Drop-Off: Embassy Suites Loveland ACMA 9/18/25 - K Pojeta 4705 Clydes…" at bounding box center [434, 295] width 292 height 67
copy div "Embassy Suites Loveland ACMA 9/18/25 - K Pojeta 4705 Clydesdale Parkway Lovelan…"
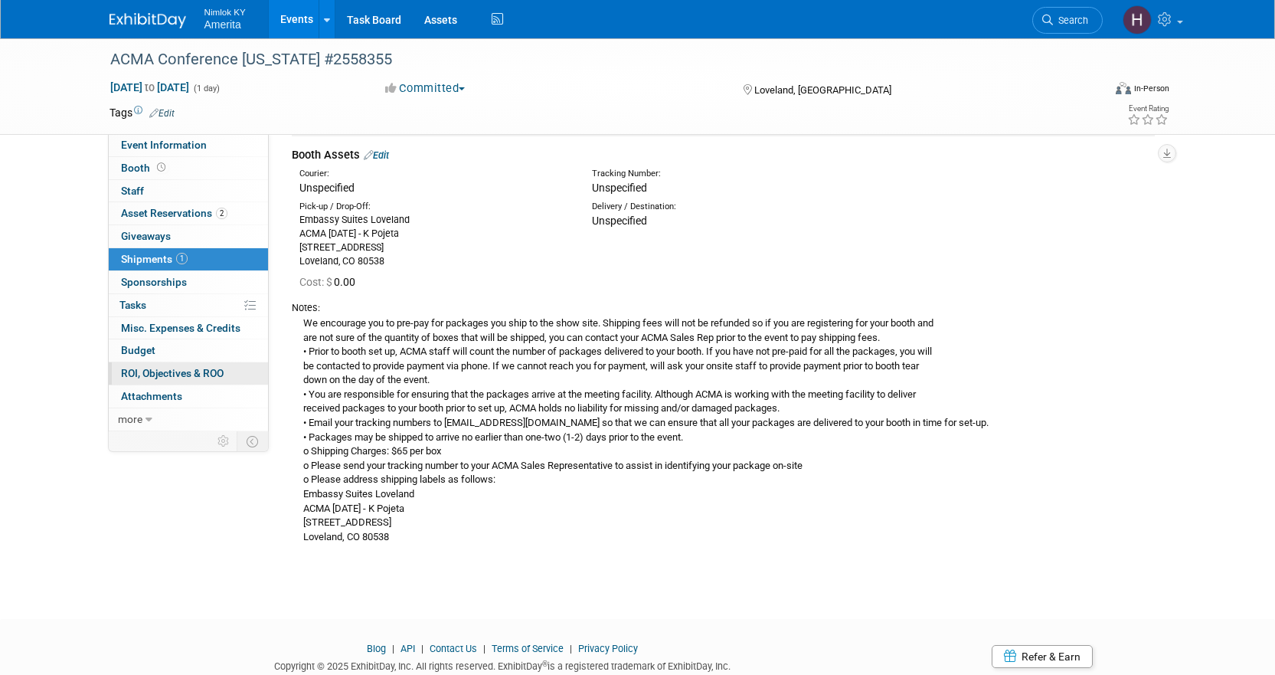
scroll to position [113, 0]
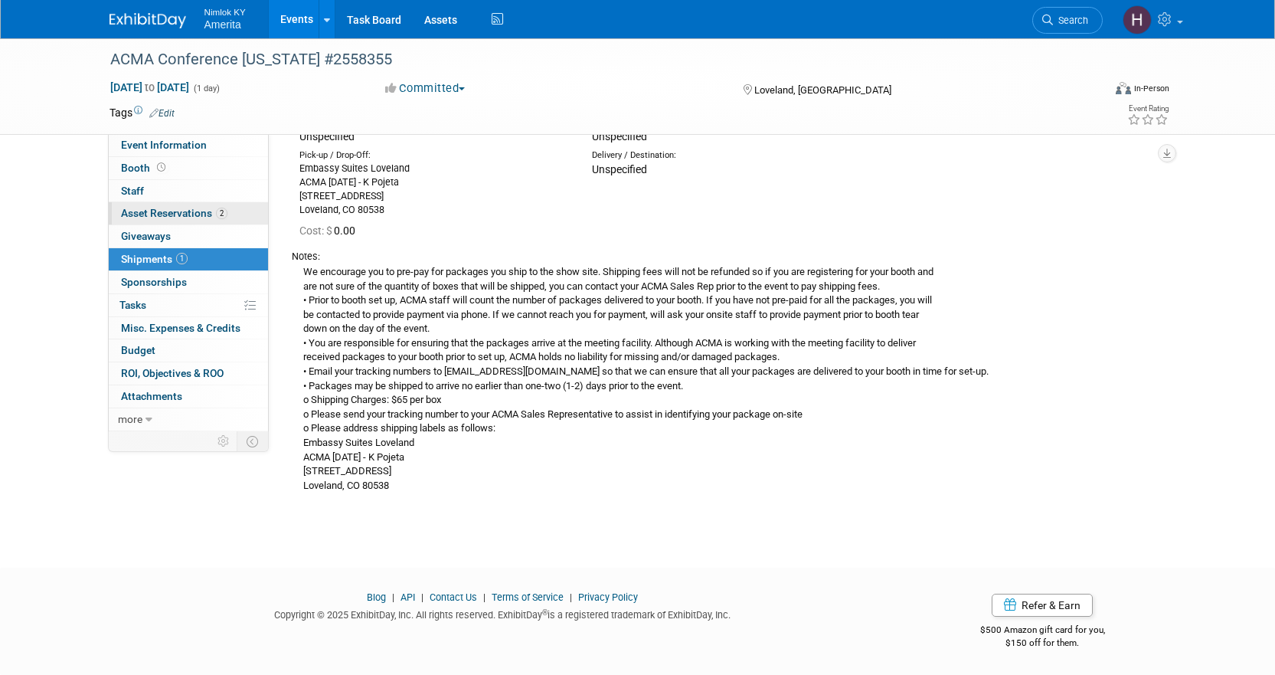
click at [171, 214] on span "Asset Reservations 2" at bounding box center [174, 213] width 106 height 12
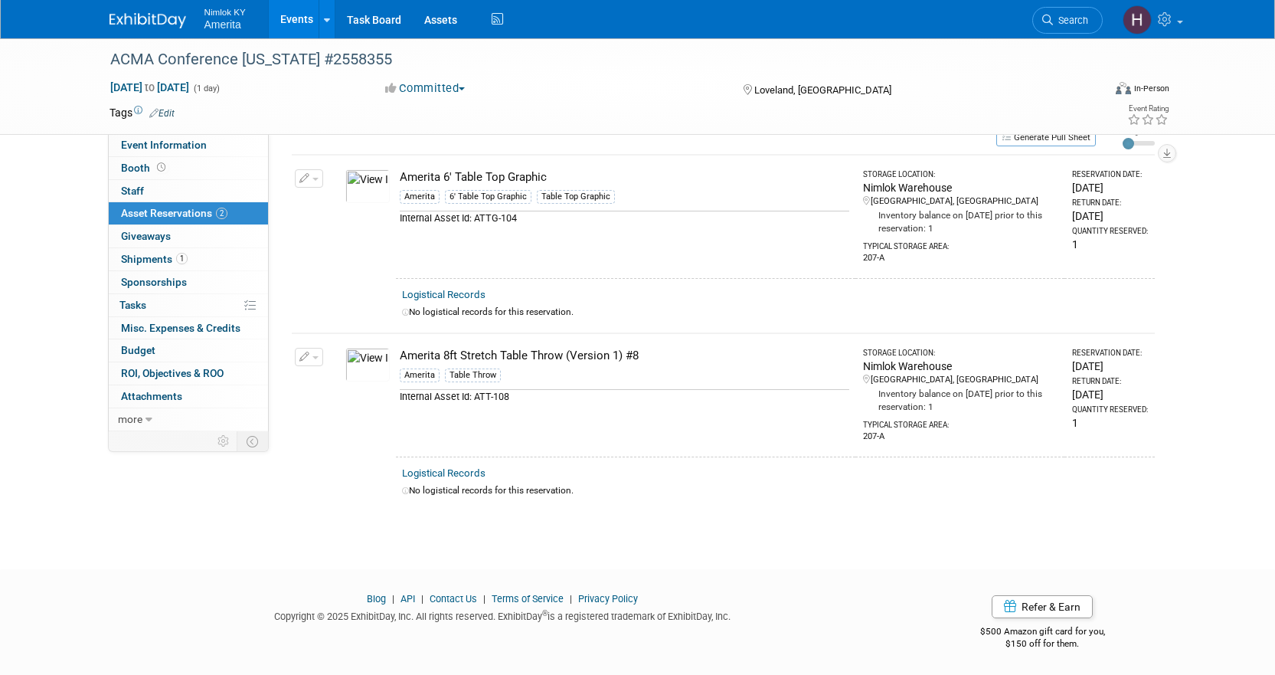
scroll to position [0, 0]
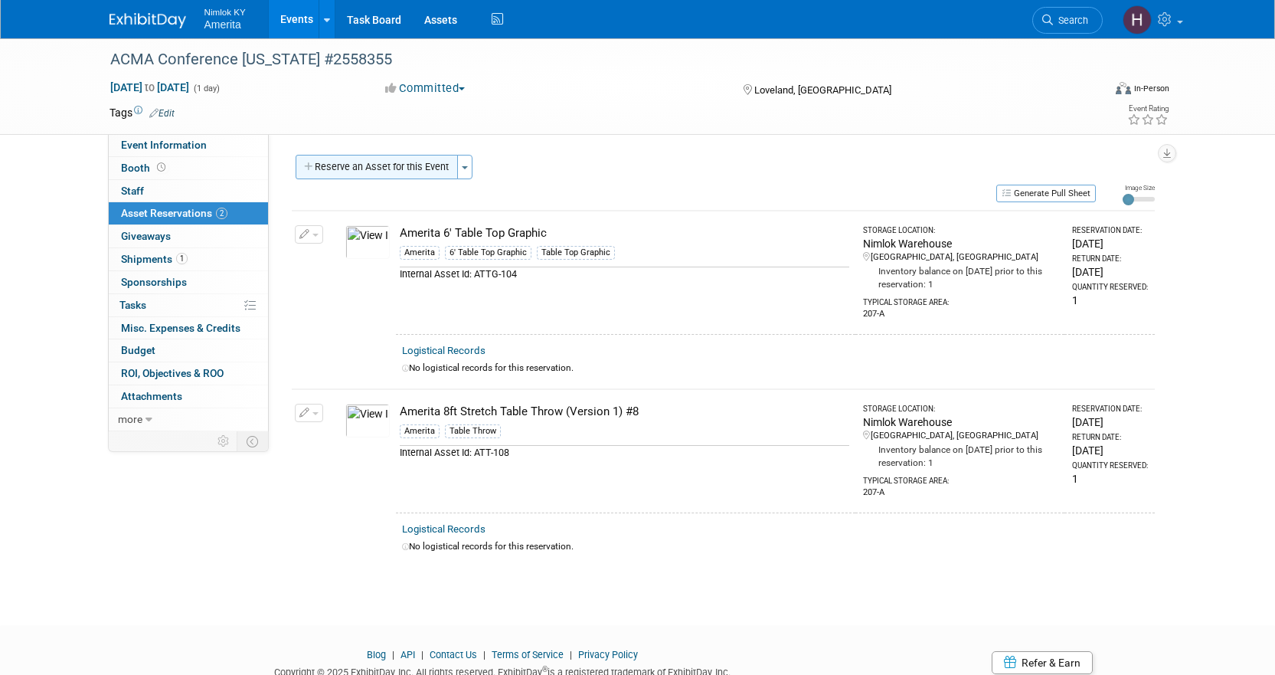
click at [407, 178] on button "Reserve an Asset for this Event" at bounding box center [377, 167] width 162 height 24
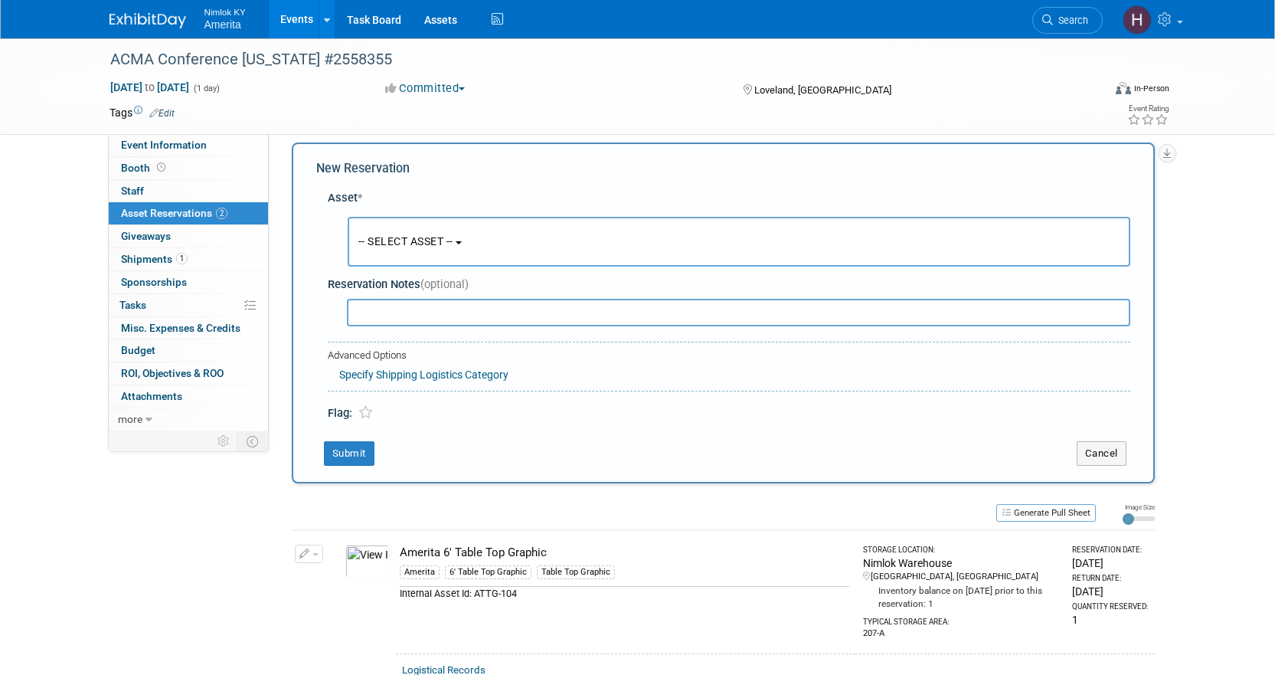
scroll to position [15, 0]
click at [416, 250] on button "-- SELECT ASSET --" at bounding box center [739, 239] width 782 height 50
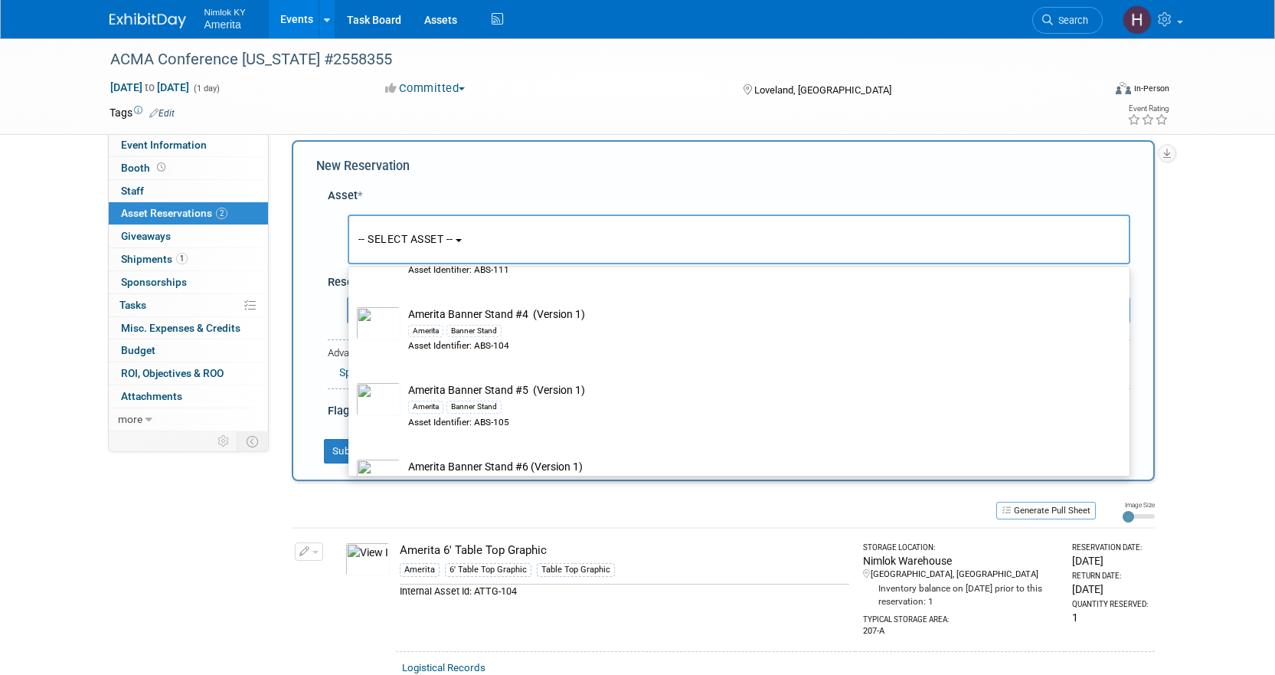
scroll to position [2450, 0]
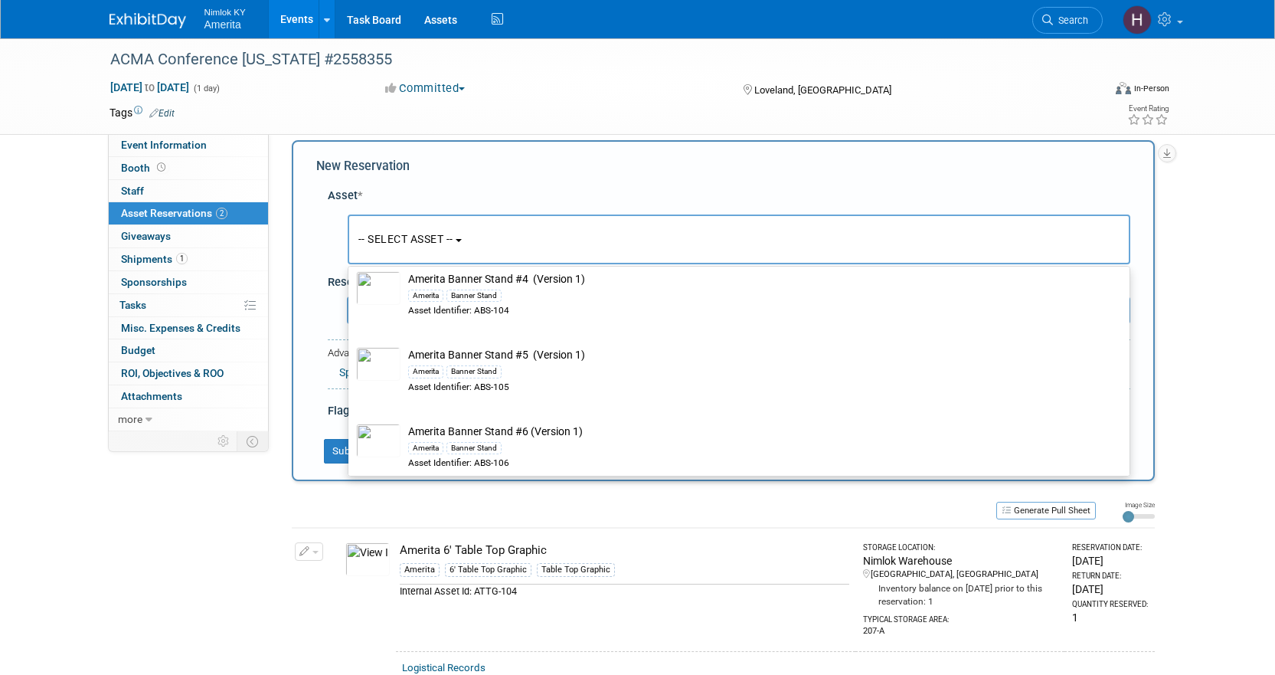
click at [478, 90] on div "Committed Committed Considering Not Going" at bounding box center [549, 88] width 338 height 17
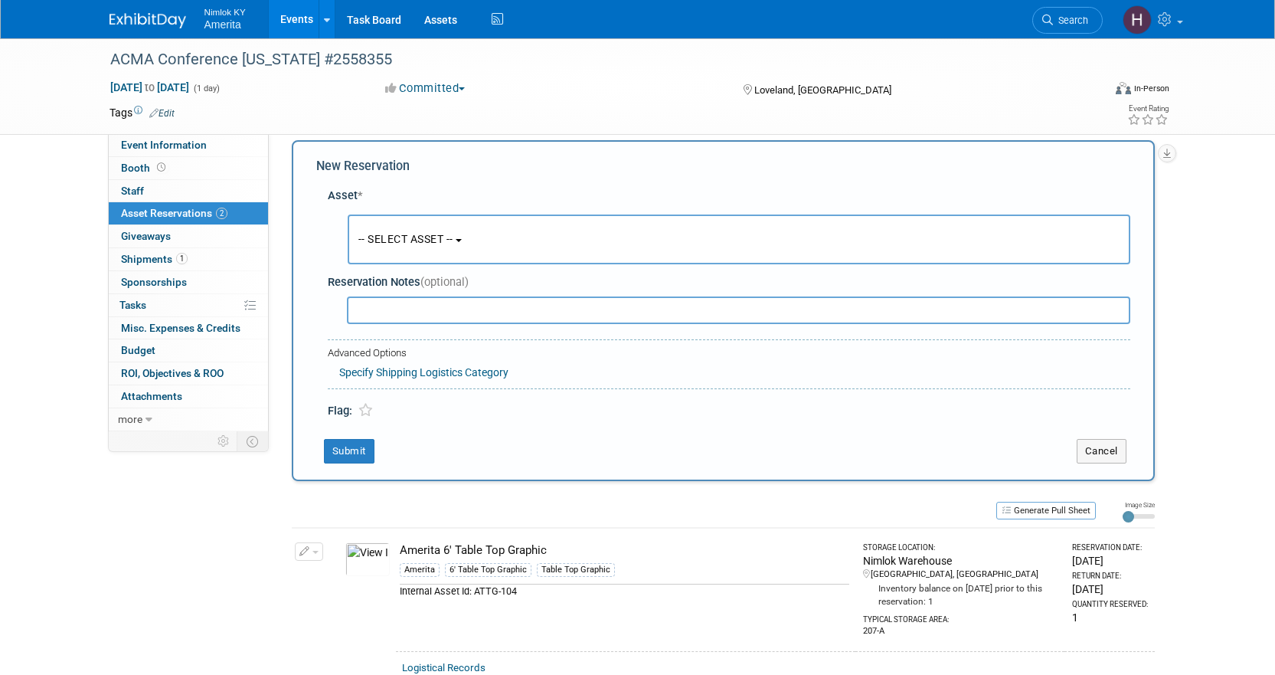
click at [263, 635] on div "Event Information Event Info Booth Booth 0 Staff 0 Staff 2 Asset Reservations 2…" at bounding box center [638, 454] width 1080 height 860
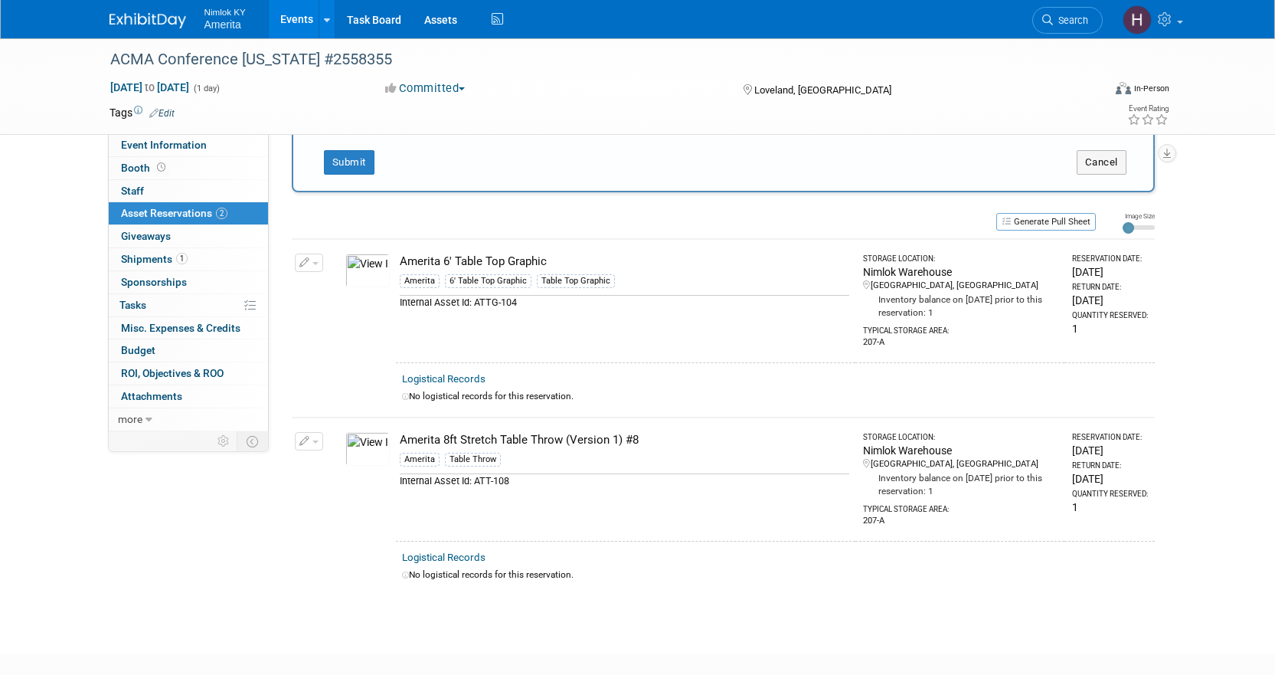
scroll to position [158, 0]
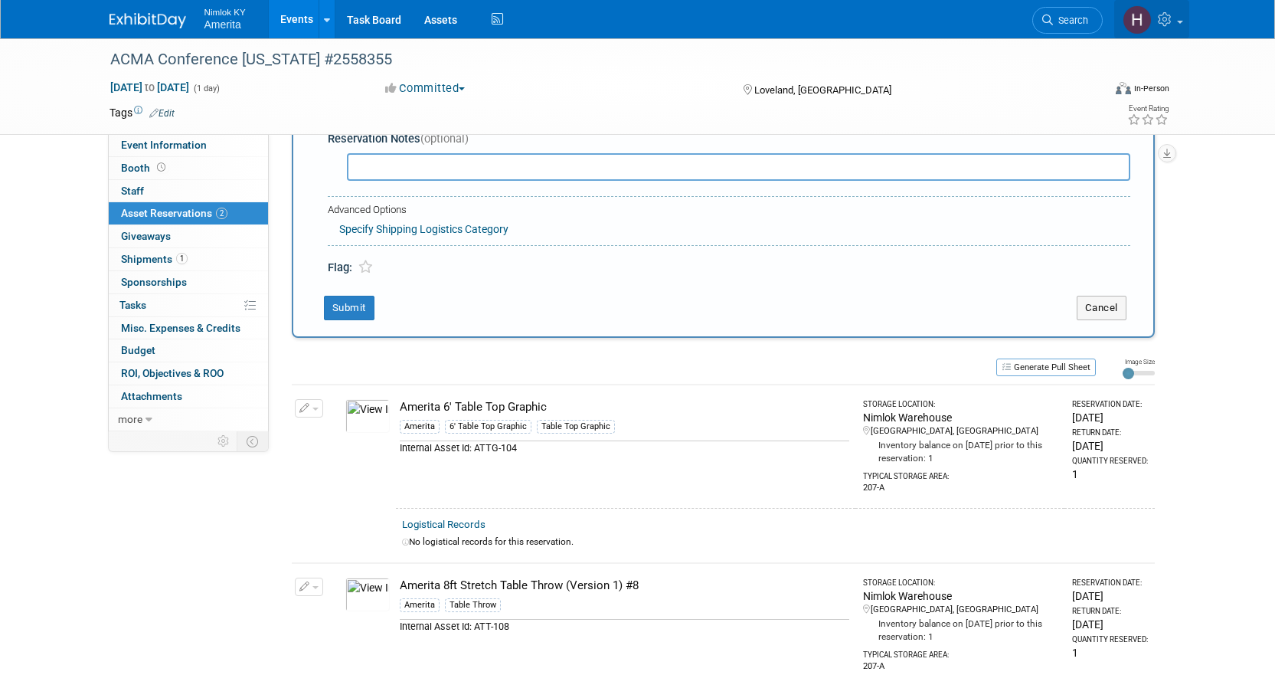
click at [1186, 20] on link at bounding box center [1151, 19] width 75 height 38
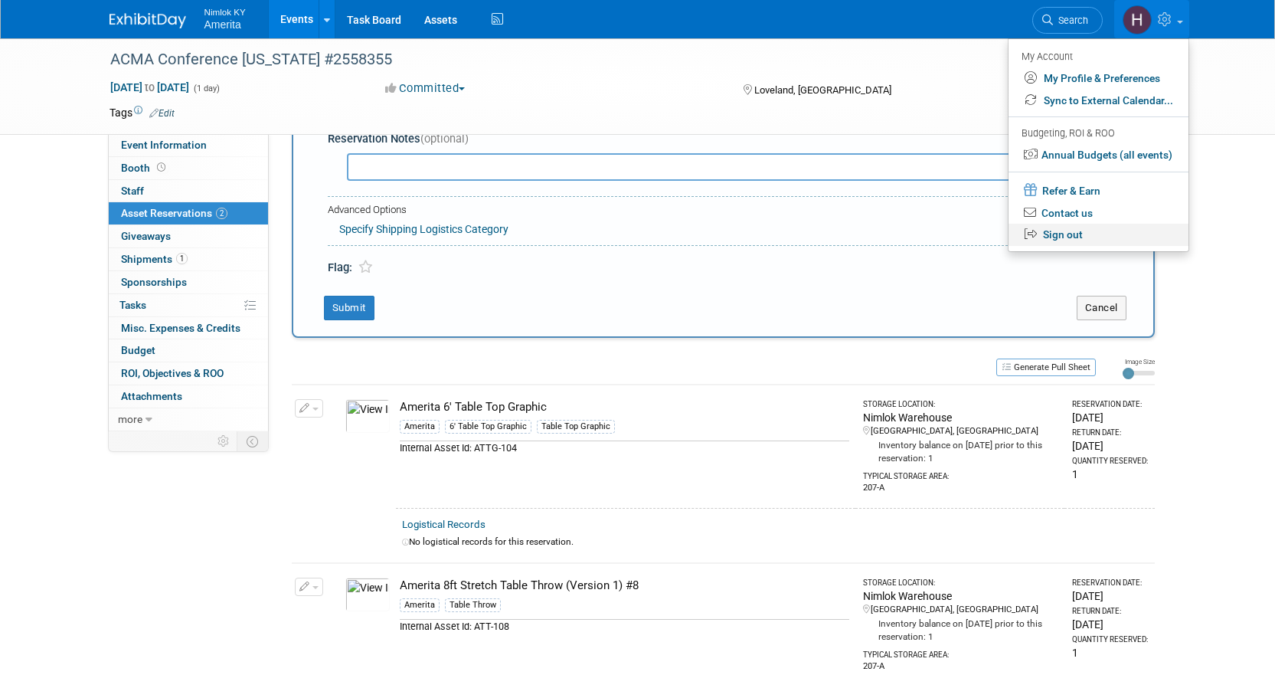
click at [1076, 230] on link "Sign out" at bounding box center [1098, 235] width 180 height 22
